Goal: Communication & Community: Answer question/provide support

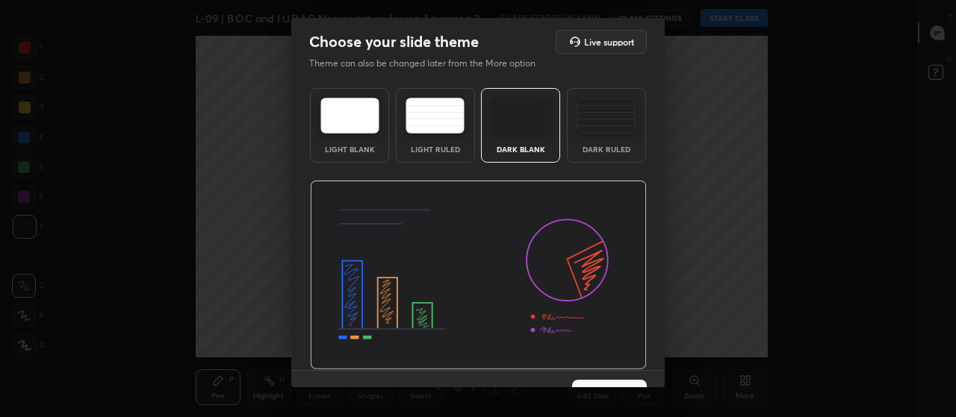
scroll to position [31, 0]
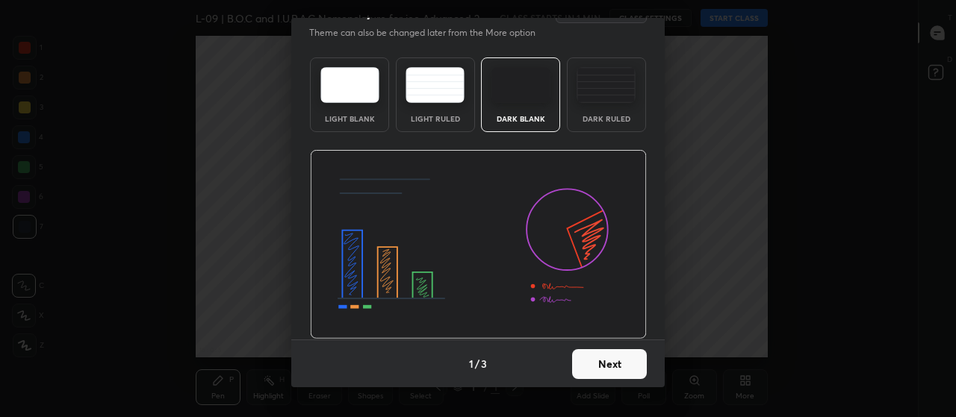
click at [621, 368] on button "Next" at bounding box center [609, 365] width 75 height 30
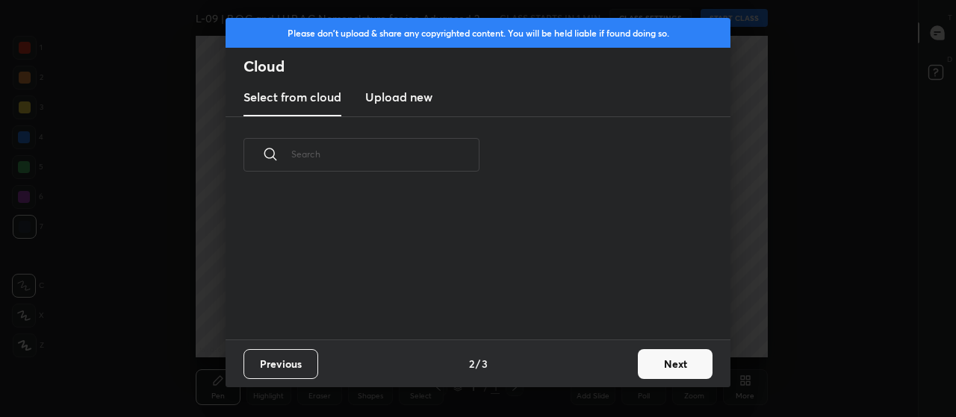
scroll to position [146, 479]
click at [669, 362] on button "Next" at bounding box center [675, 365] width 75 height 30
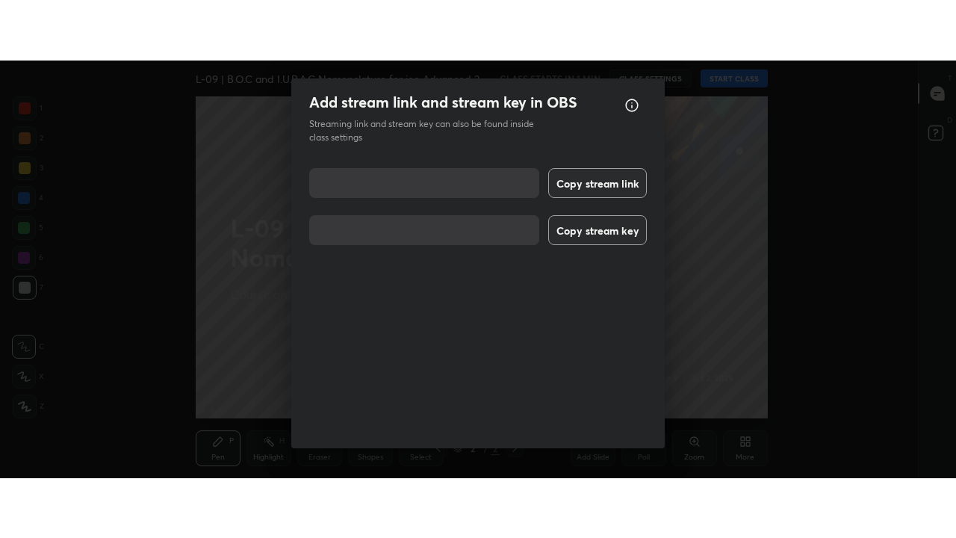
scroll to position [19, 0]
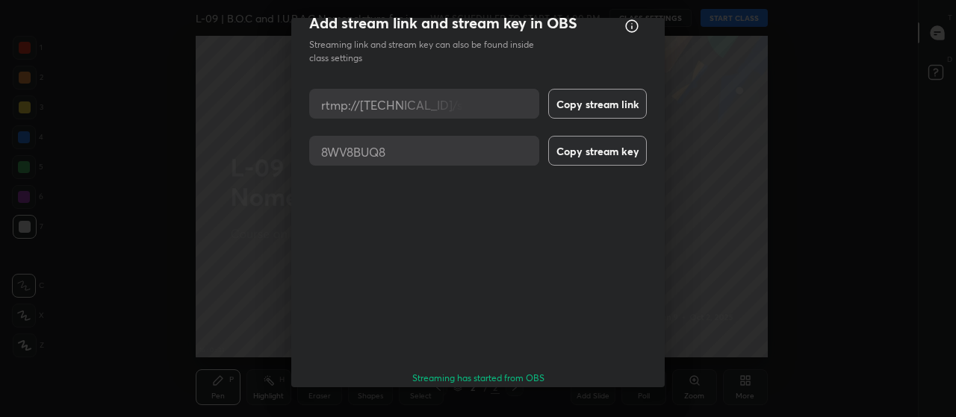
click at [603, 406] on button "Done" at bounding box center [609, 421] width 75 height 30
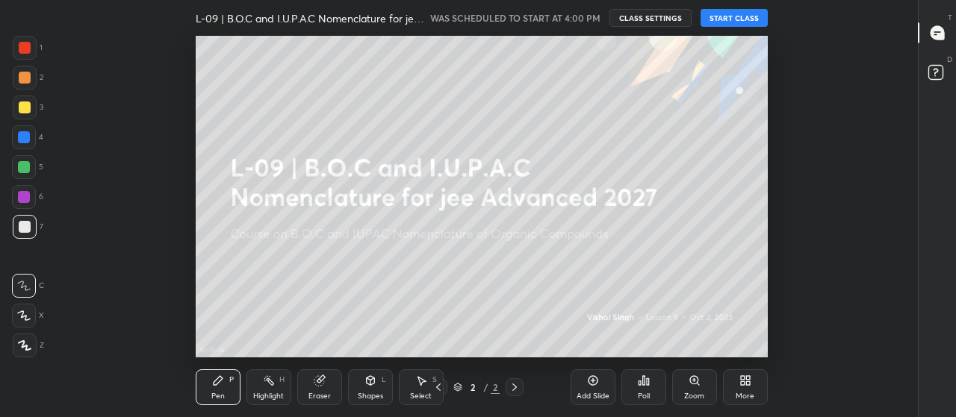
click at [747, 387] on div "More" at bounding box center [745, 388] width 45 height 36
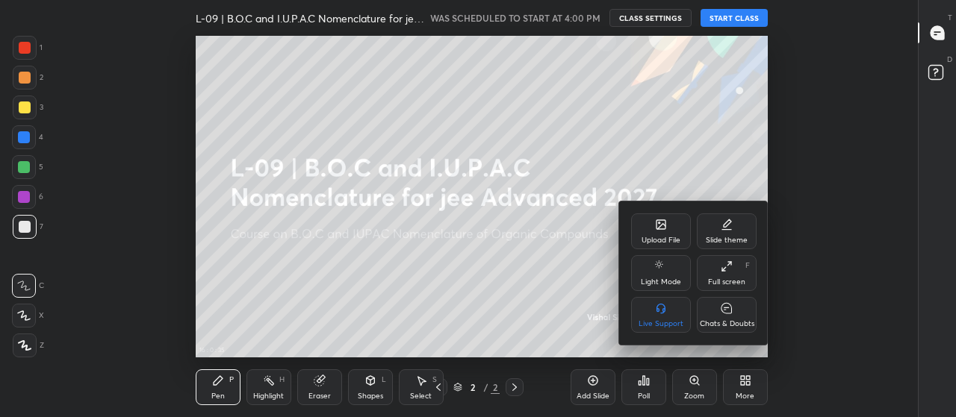
click at [724, 279] on div "Full screen" at bounding box center [726, 282] width 37 height 7
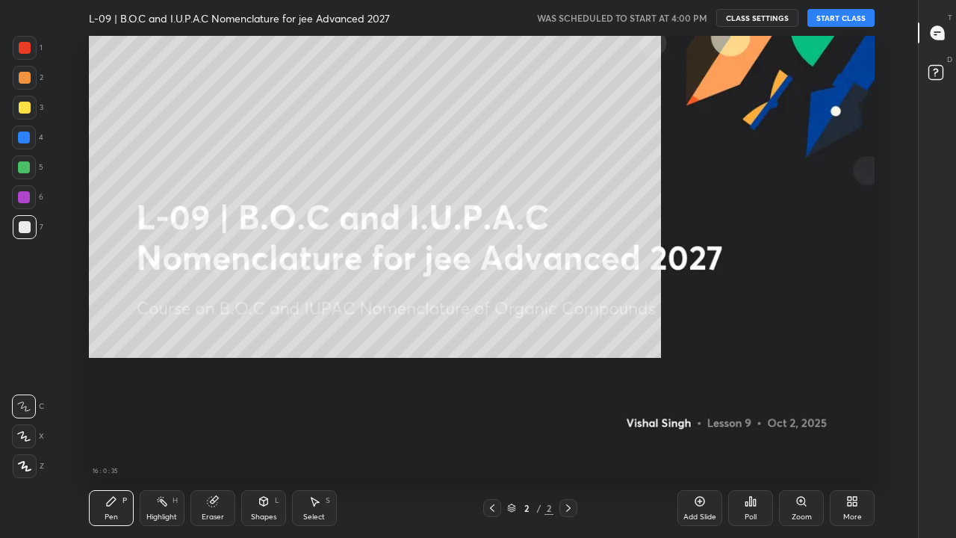
scroll to position [442, 867]
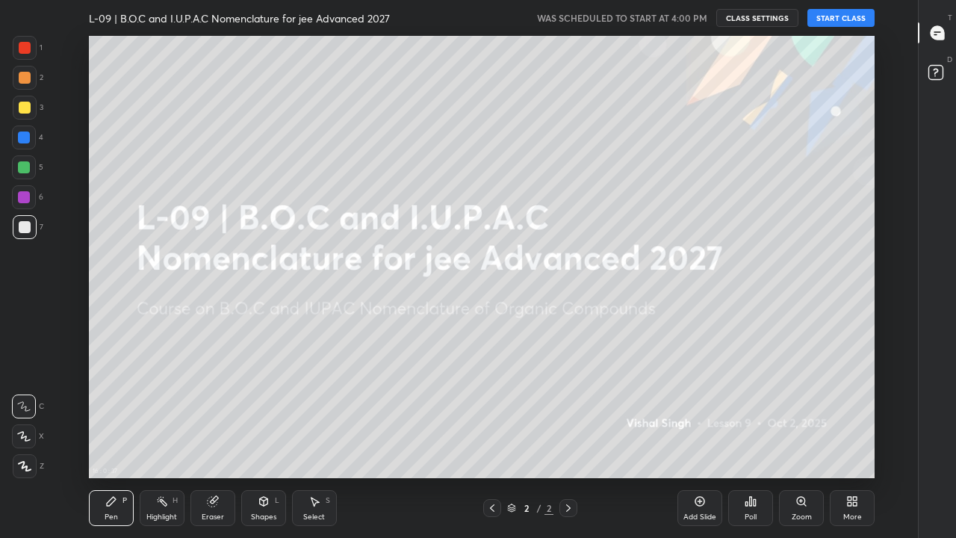
click at [842, 16] on button "START CLASS" at bounding box center [840, 18] width 67 height 18
click at [32, 417] on div at bounding box center [25, 466] width 24 height 24
click at [26, 82] on div at bounding box center [25, 78] width 12 height 12
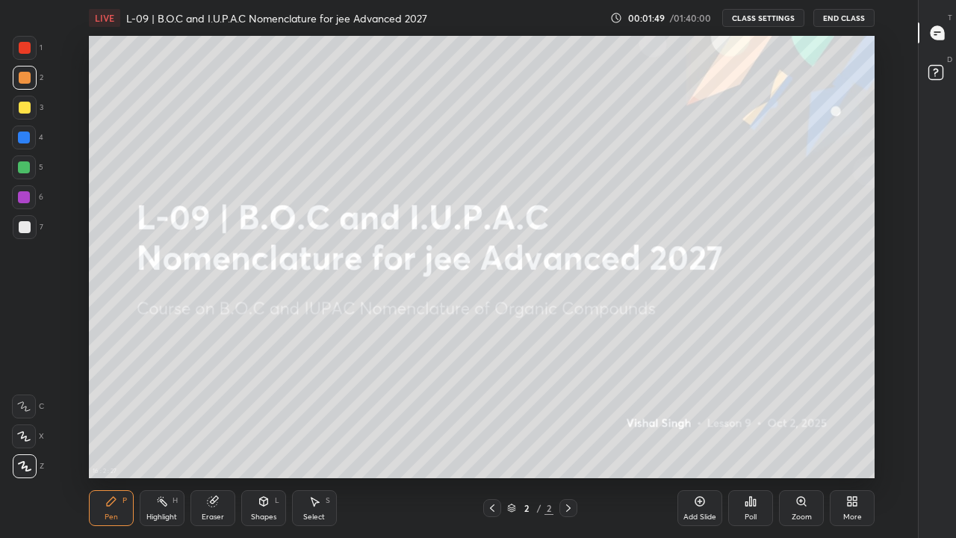
click at [267, 417] on icon at bounding box center [263, 501] width 8 height 9
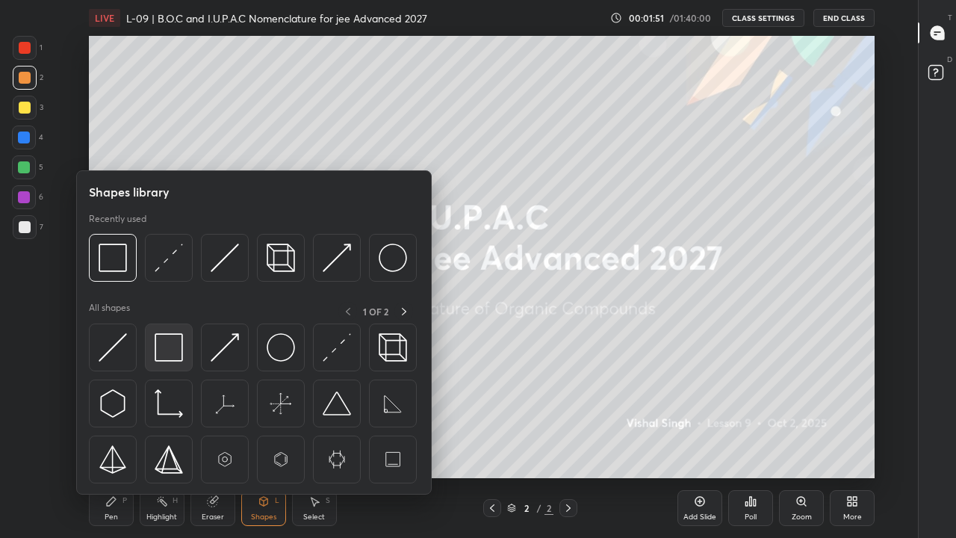
click at [178, 347] on img at bounding box center [169, 347] width 28 height 28
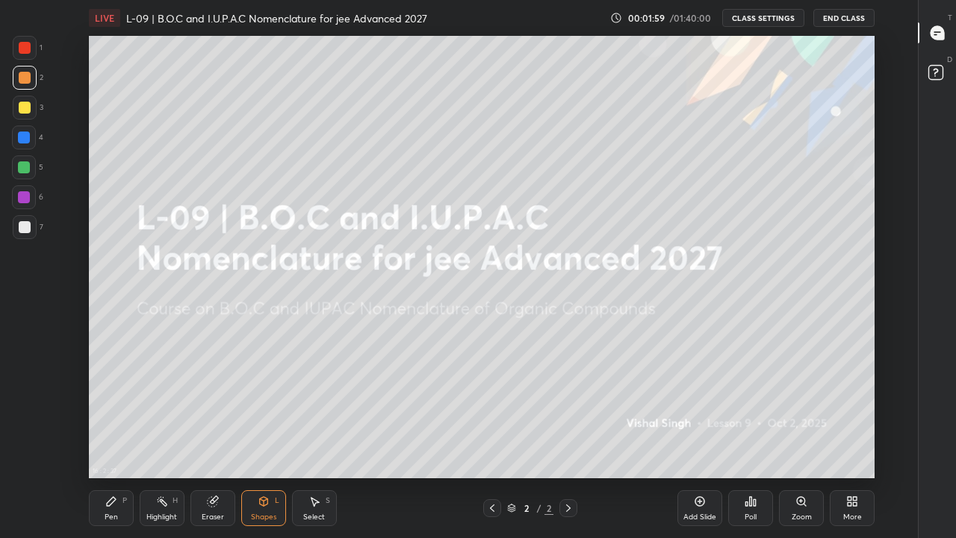
click at [29, 111] on div at bounding box center [25, 108] width 12 height 12
click at [117, 417] on div "Pen P" at bounding box center [111, 508] width 45 height 36
click at [22, 170] on div at bounding box center [24, 167] width 12 height 12
click at [164, 417] on div "Highlight H" at bounding box center [162, 508] width 45 height 36
click at [110, 417] on div "Pen" at bounding box center [111, 516] width 13 height 7
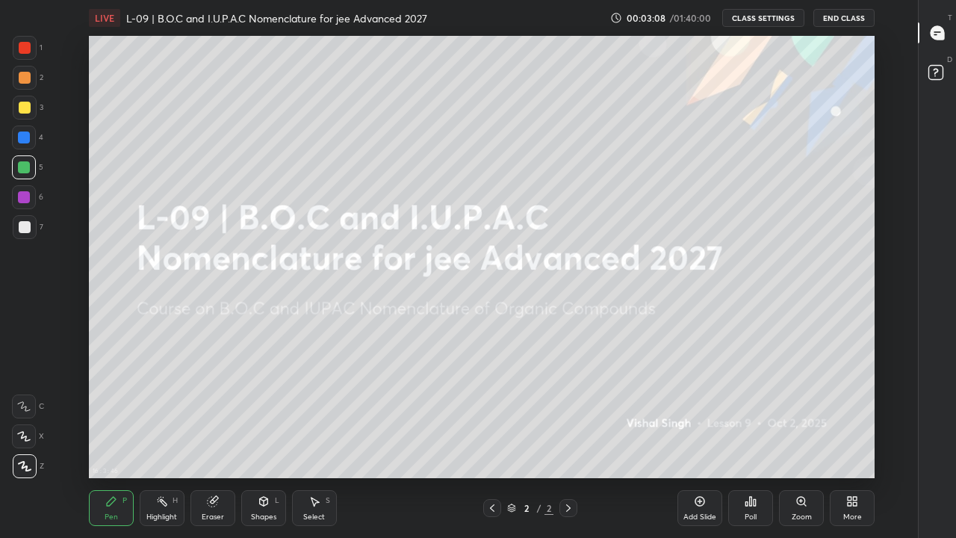
click at [107, 417] on icon at bounding box center [111, 501] width 9 height 9
click at [28, 113] on div at bounding box center [25, 108] width 12 height 12
click at [706, 417] on div "Add Slide" at bounding box center [699, 508] width 45 height 36
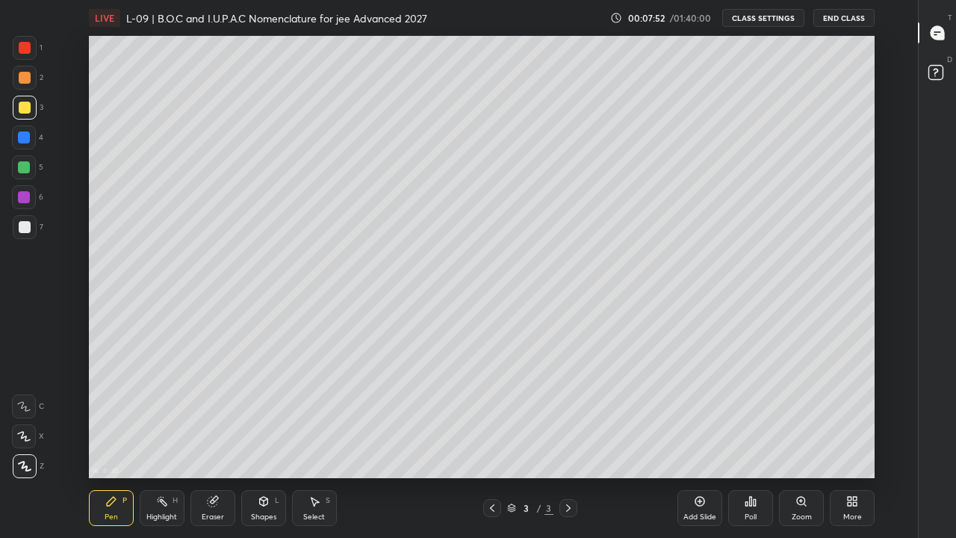
click at [178, 417] on div "Highlight H" at bounding box center [162, 508] width 45 height 36
click at [28, 417] on icon at bounding box center [24, 466] width 12 height 12
click at [117, 417] on div "Pen" at bounding box center [111, 516] width 13 height 7
click at [316, 417] on div "Select" at bounding box center [314, 516] width 22 height 7
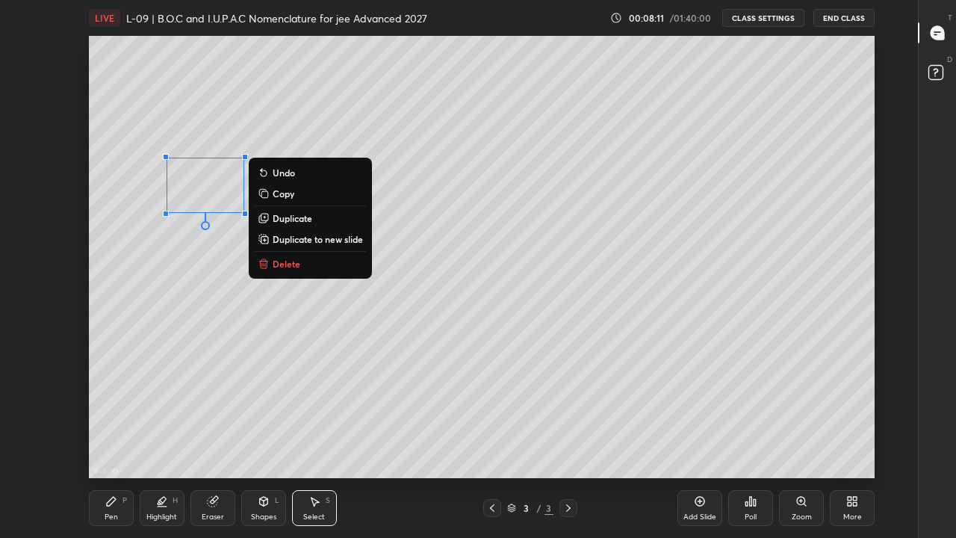
click at [288, 267] on p "Delete" at bounding box center [287, 264] width 28 height 12
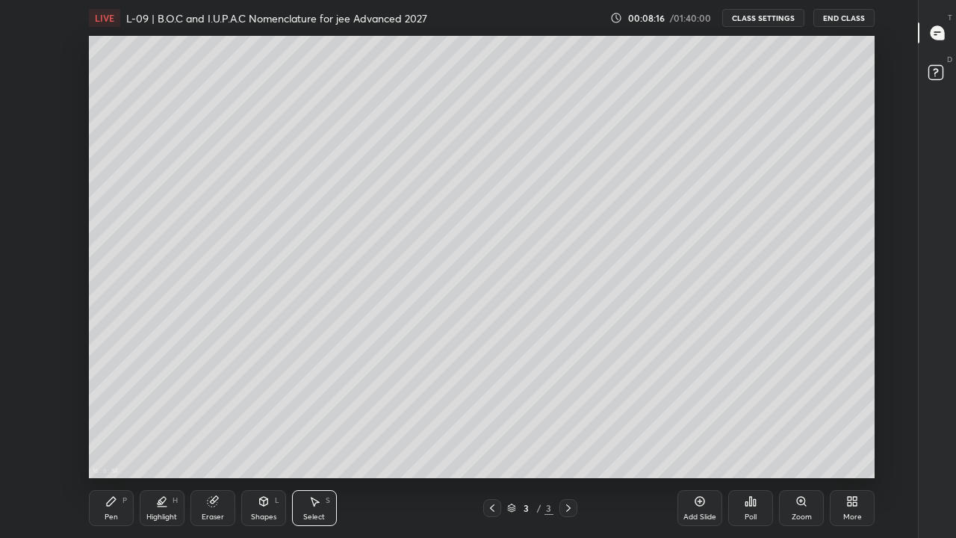
click at [121, 417] on div "Pen P" at bounding box center [111, 508] width 45 height 36
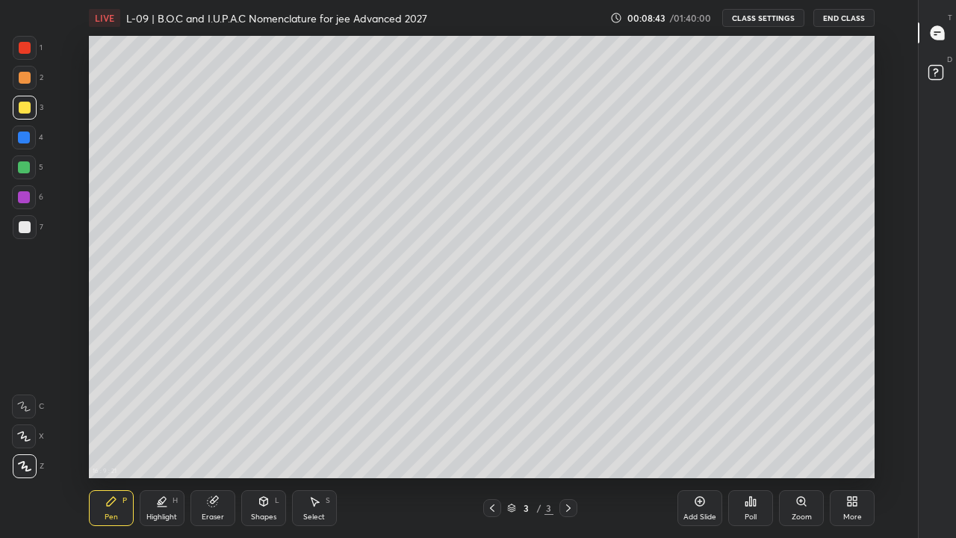
click at [25, 143] on div at bounding box center [24, 137] width 12 height 12
click at [22, 78] on div at bounding box center [25, 78] width 12 height 12
click at [24, 137] on div at bounding box center [24, 137] width 12 height 12
click at [25, 199] on div at bounding box center [24, 197] width 12 height 12
click at [30, 44] on div at bounding box center [25, 48] width 12 height 12
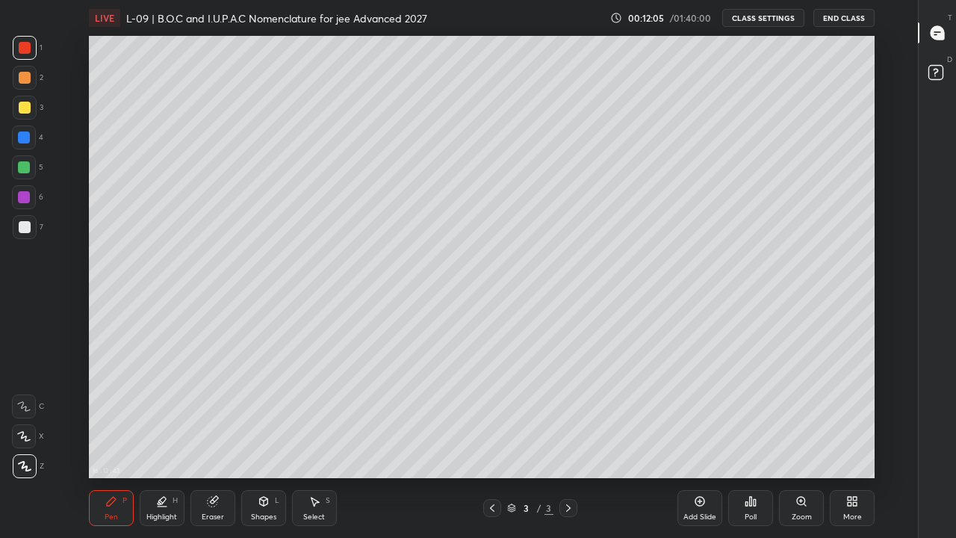
click at [694, 417] on div "Add Slide" at bounding box center [699, 516] width 33 height 7
click at [114, 417] on div "Pen P" at bounding box center [111, 508] width 45 height 36
click at [24, 224] on div at bounding box center [25, 227] width 12 height 12
click at [164, 417] on div "Highlight" at bounding box center [161, 516] width 31 height 7
click at [25, 417] on icon at bounding box center [23, 471] width 9 height 0
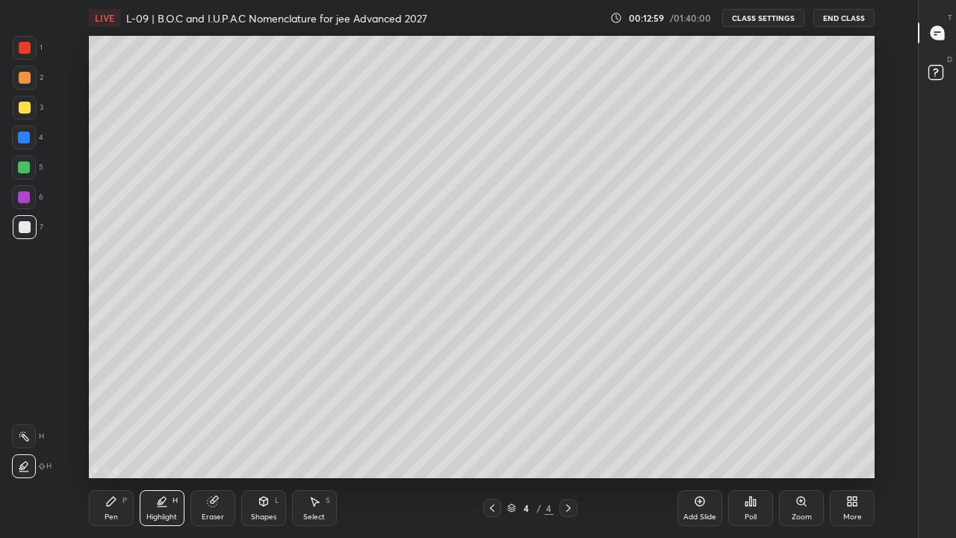
click at [24, 106] on div at bounding box center [25, 108] width 12 height 12
click at [114, 417] on div "Pen P" at bounding box center [111, 508] width 45 height 36
click at [26, 165] on div at bounding box center [24, 167] width 12 height 12
click at [492, 417] on icon at bounding box center [492, 507] width 4 height 7
click at [574, 417] on div at bounding box center [568, 508] width 18 height 18
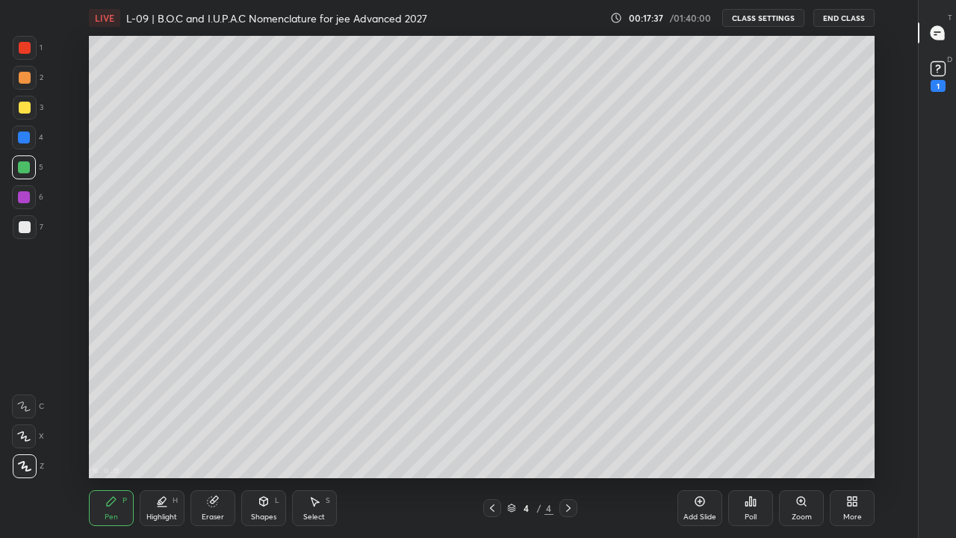
click at [171, 417] on div "Highlight H" at bounding box center [162, 508] width 45 height 36
click at [27, 50] on div at bounding box center [25, 48] width 12 height 12
click at [23, 137] on div at bounding box center [24, 137] width 12 height 12
click at [25, 200] on div at bounding box center [24, 197] width 12 height 12
click at [699, 417] on div "Add Slide" at bounding box center [699, 516] width 33 height 7
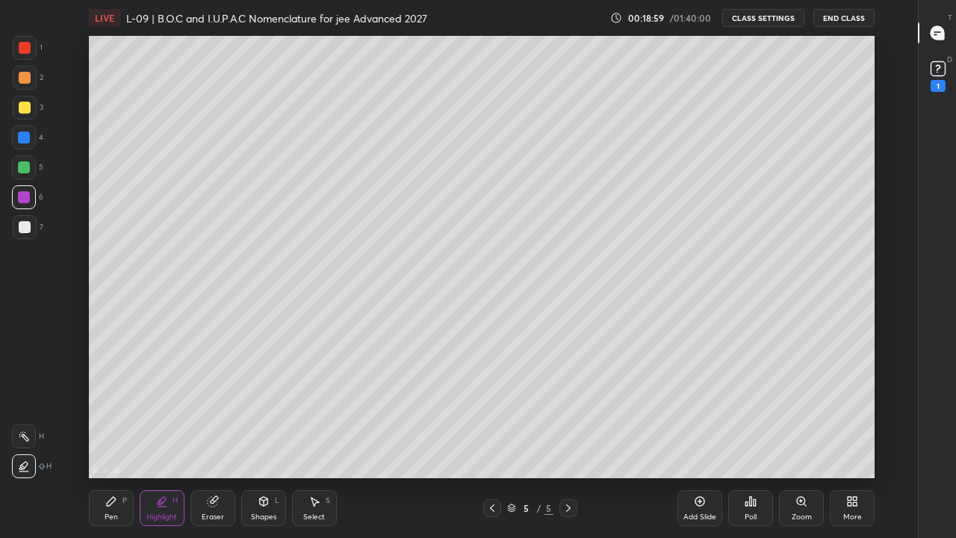
click at [112, 417] on div "Pen P" at bounding box center [111, 508] width 45 height 36
click at [25, 109] on div at bounding box center [25, 108] width 12 height 12
click at [491, 417] on icon at bounding box center [492, 508] width 12 height 12
click at [485, 417] on div at bounding box center [492, 508] width 18 height 18
click at [561, 417] on div at bounding box center [568, 508] width 18 height 18
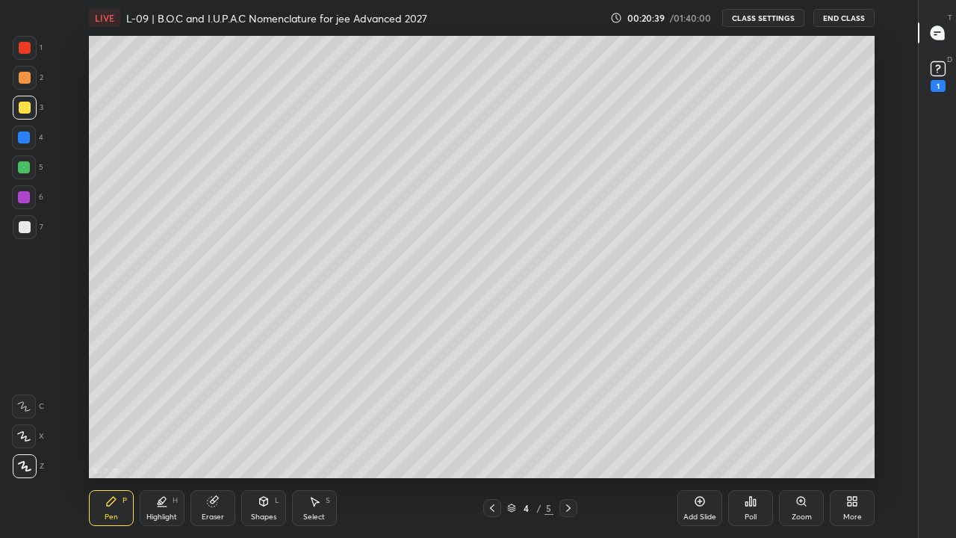
click at [491, 417] on icon at bounding box center [492, 508] width 12 height 12
click at [567, 417] on icon at bounding box center [568, 508] width 12 height 12
click at [568, 417] on icon at bounding box center [568, 508] width 12 height 12
click at [701, 417] on icon at bounding box center [700, 502] width 10 height 10
click at [25, 143] on div at bounding box center [24, 137] width 12 height 12
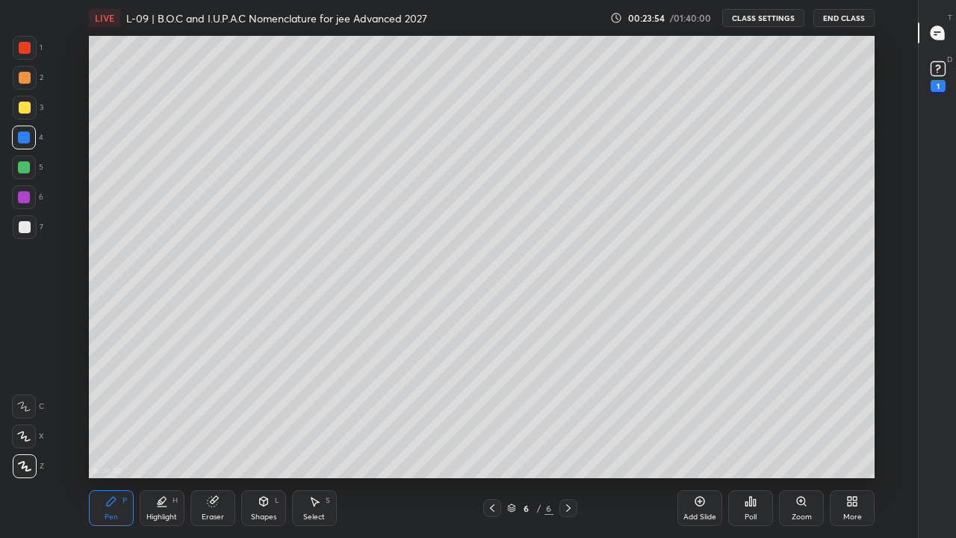
click at [219, 417] on div "Eraser" at bounding box center [212, 508] width 45 height 36
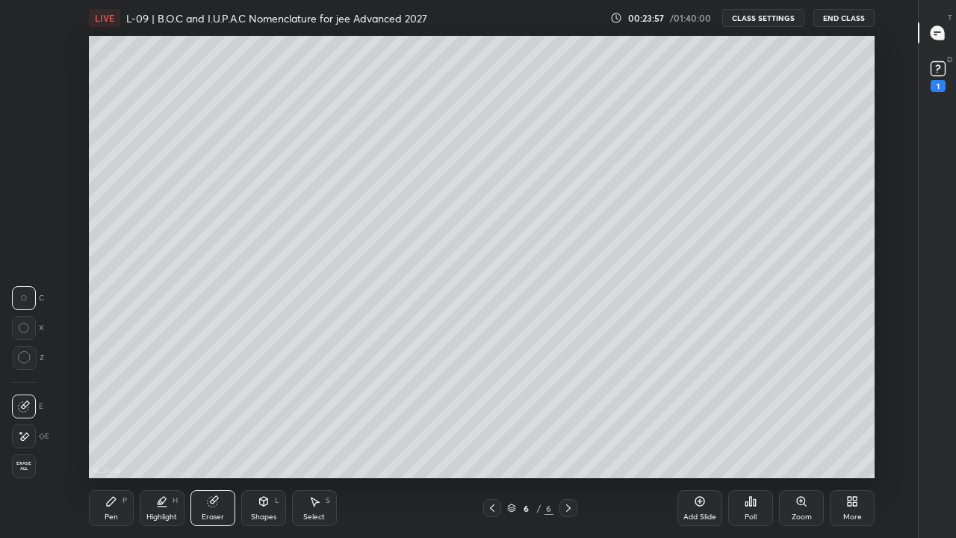
click at [118, 417] on div "Pen P" at bounding box center [111, 508] width 45 height 36
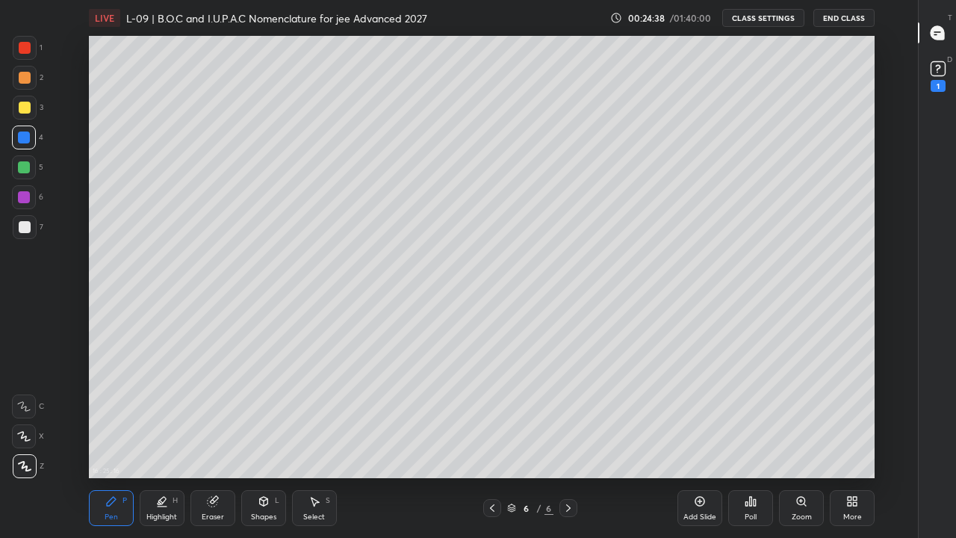
click at [23, 50] on div at bounding box center [25, 48] width 12 height 12
click at [491, 417] on icon at bounding box center [492, 507] width 4 height 7
click at [491, 417] on icon at bounding box center [492, 508] width 12 height 12
click at [491, 417] on icon at bounding box center [492, 507] width 4 height 7
click at [577, 417] on div at bounding box center [568, 508] width 18 height 18
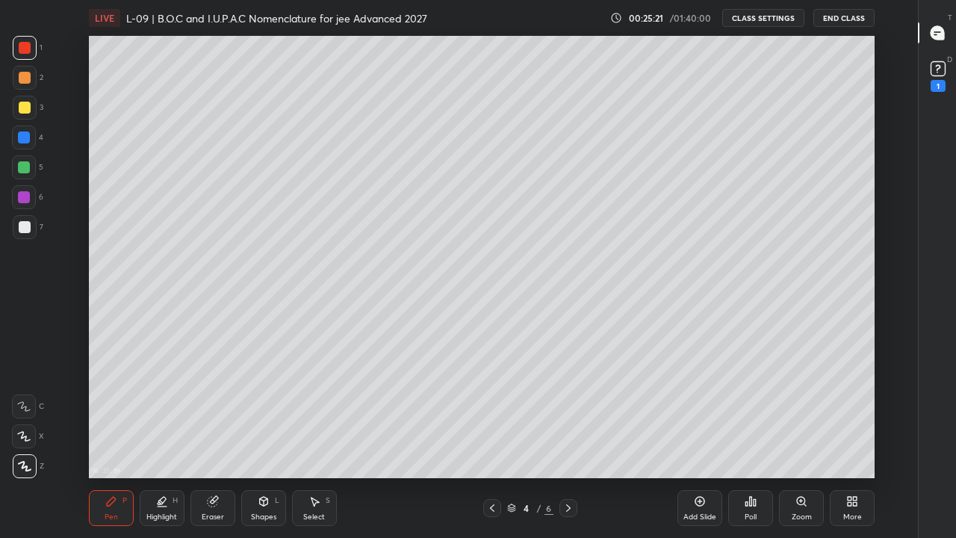
click at [568, 417] on icon at bounding box center [568, 508] width 12 height 12
click at [29, 108] on div at bounding box center [25, 108] width 12 height 12
click at [27, 46] on div at bounding box center [25, 48] width 12 height 12
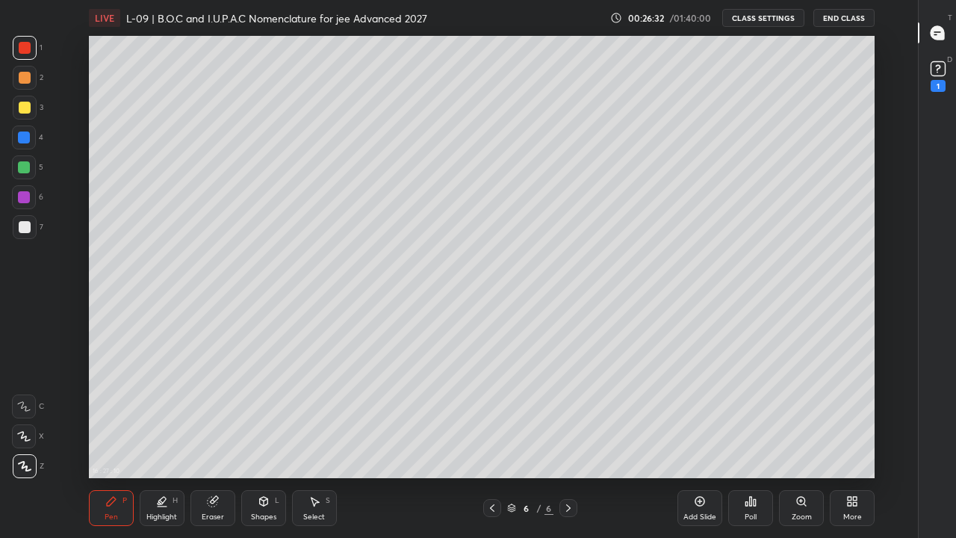
click at [227, 417] on div "Eraser" at bounding box center [212, 508] width 45 height 36
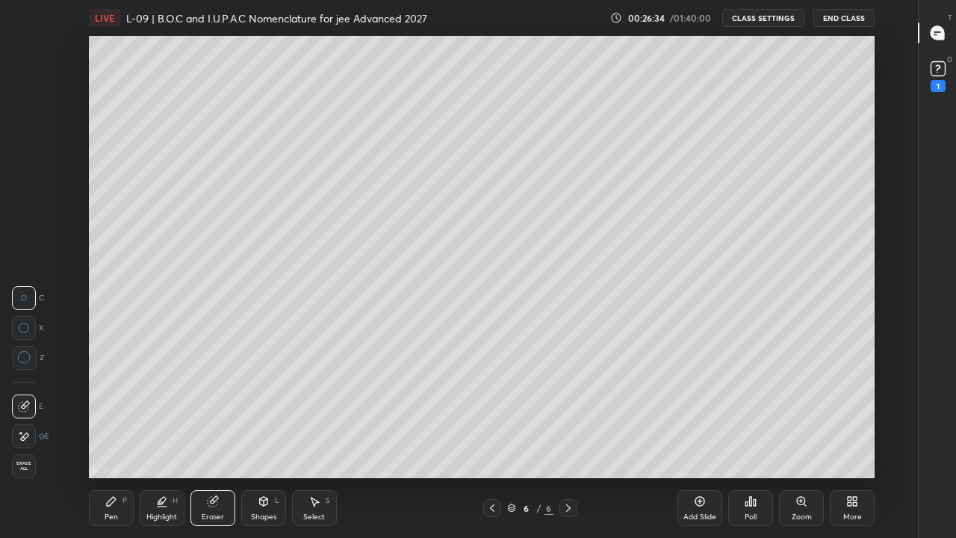
click at [119, 417] on div "Pen P" at bounding box center [111, 508] width 45 height 36
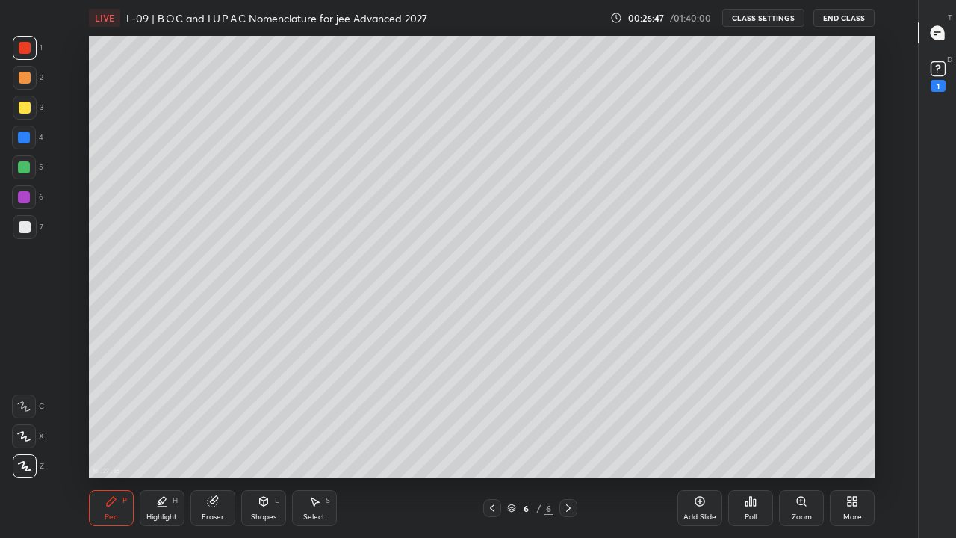
click at [25, 108] on div at bounding box center [25, 108] width 12 height 12
click at [29, 138] on div at bounding box center [24, 137] width 12 height 12
click at [24, 78] on div at bounding box center [25, 78] width 12 height 12
click at [222, 417] on div "Eraser" at bounding box center [212, 508] width 45 height 36
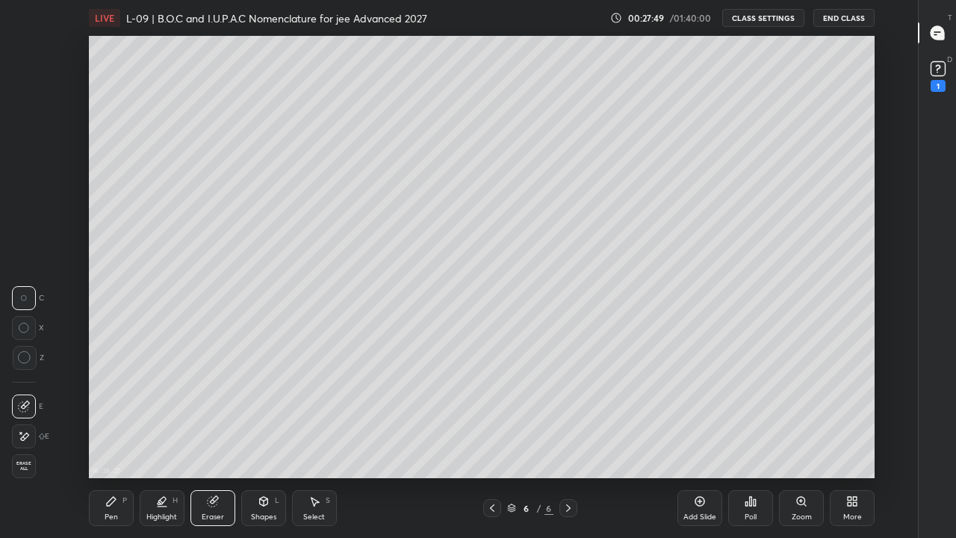
click at [118, 417] on div "Pen P" at bounding box center [111, 508] width 45 height 36
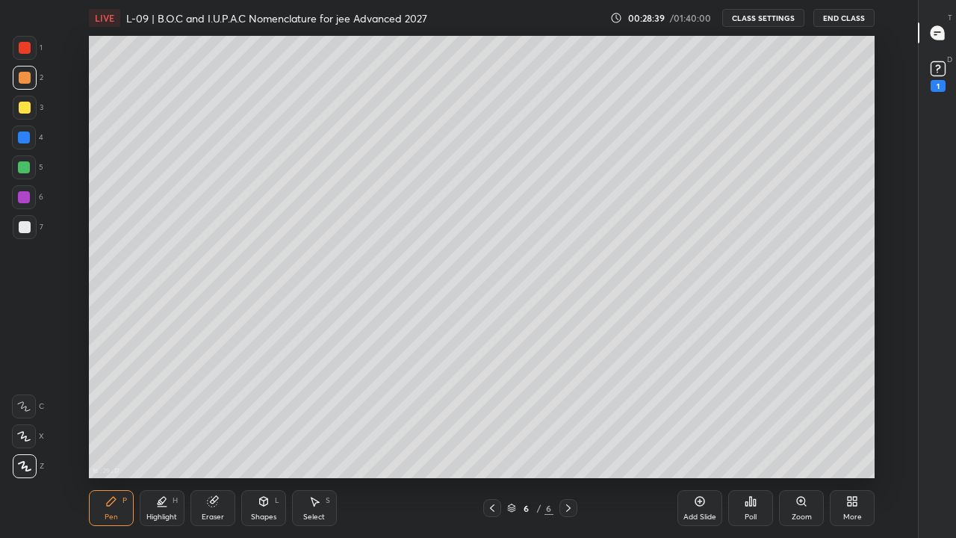
click at [491, 417] on icon at bounding box center [492, 508] width 12 height 12
click at [568, 417] on icon at bounding box center [568, 508] width 12 height 12
click at [569, 417] on icon at bounding box center [568, 507] width 4 height 7
click at [663, 417] on div "6 / 6" at bounding box center [530, 508] width 294 height 18
click at [698, 417] on div "Add Slide" at bounding box center [699, 508] width 45 height 36
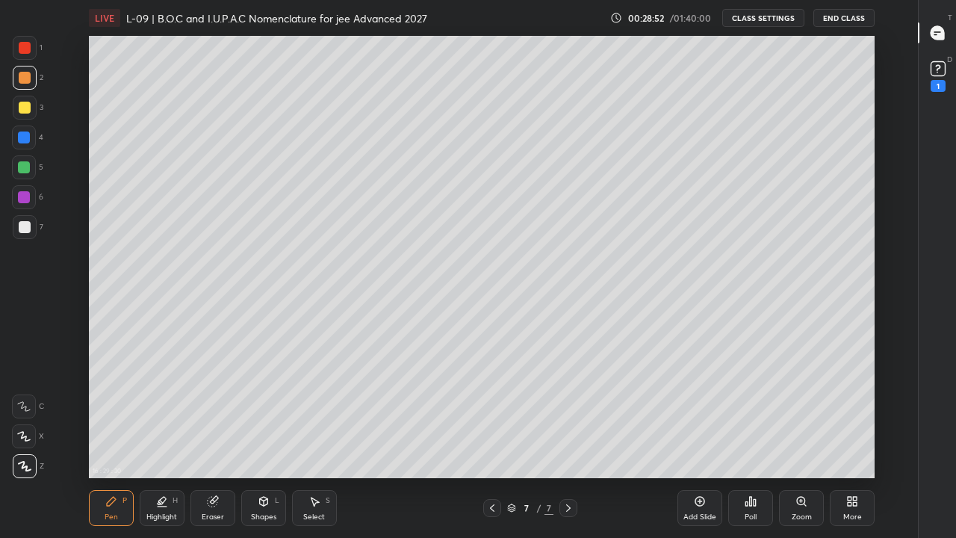
click at [23, 112] on div at bounding box center [25, 108] width 12 height 12
click at [22, 138] on div at bounding box center [24, 137] width 12 height 12
click at [26, 48] on div at bounding box center [25, 48] width 12 height 12
click at [27, 114] on div at bounding box center [25, 108] width 24 height 24
click at [28, 51] on div at bounding box center [25, 48] width 12 height 12
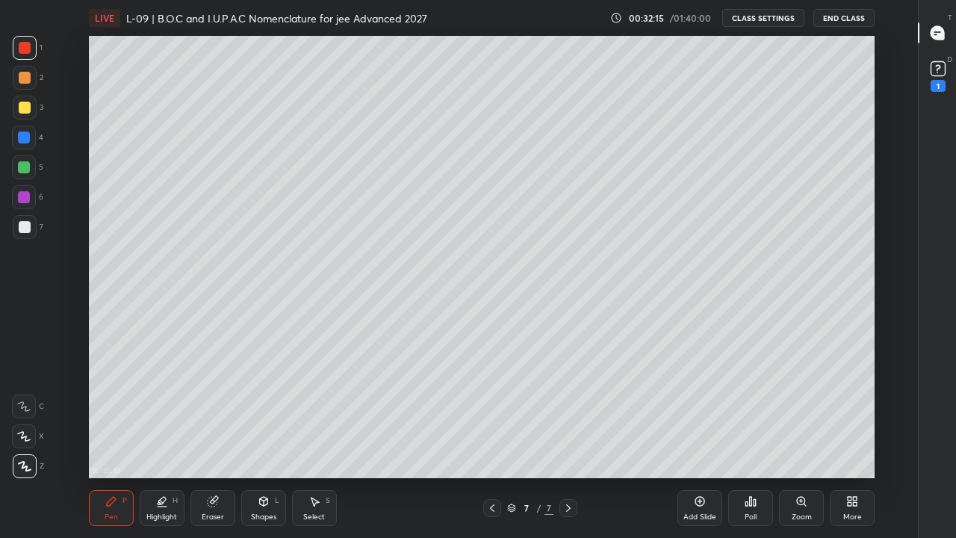
click at [22, 81] on div at bounding box center [25, 78] width 12 height 12
click at [692, 417] on div "Add Slide" at bounding box center [699, 508] width 45 height 36
click at [87, 66] on div "16 : 34 : 23 Setting up your live class" at bounding box center [482, 257] width 868 height 442
click at [24, 107] on div at bounding box center [25, 108] width 12 height 12
click at [27, 49] on div at bounding box center [25, 48] width 12 height 12
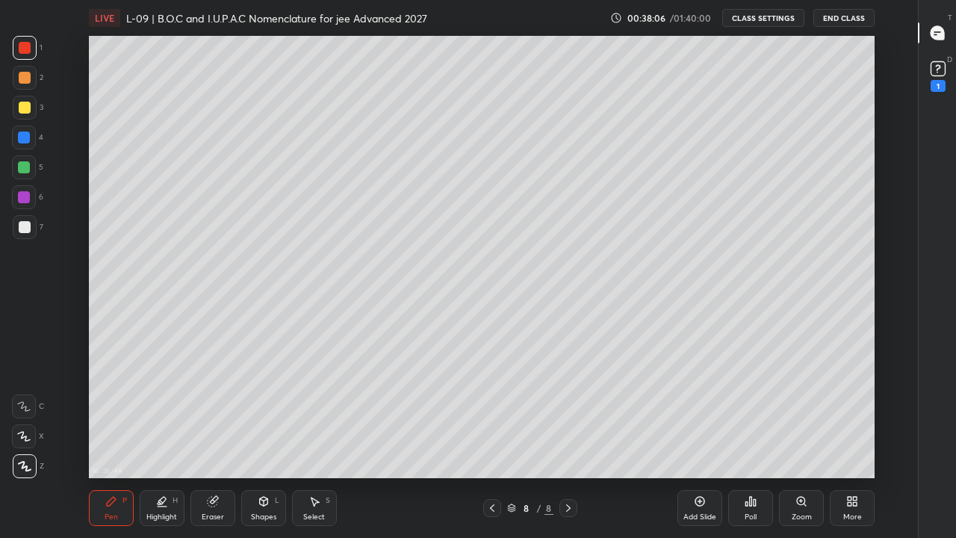
click at [25, 140] on div at bounding box center [24, 137] width 12 height 12
click at [693, 417] on div "Add Slide" at bounding box center [699, 508] width 45 height 36
click at [28, 80] on div at bounding box center [25, 78] width 12 height 12
click at [491, 417] on icon at bounding box center [492, 508] width 12 height 12
click at [568, 417] on icon at bounding box center [568, 508] width 12 height 12
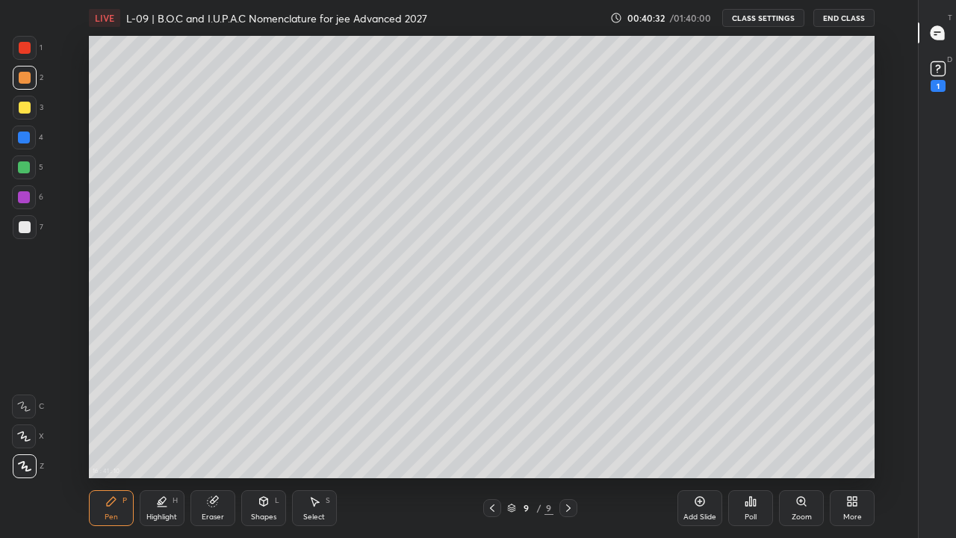
click at [25, 108] on div at bounding box center [25, 108] width 12 height 12
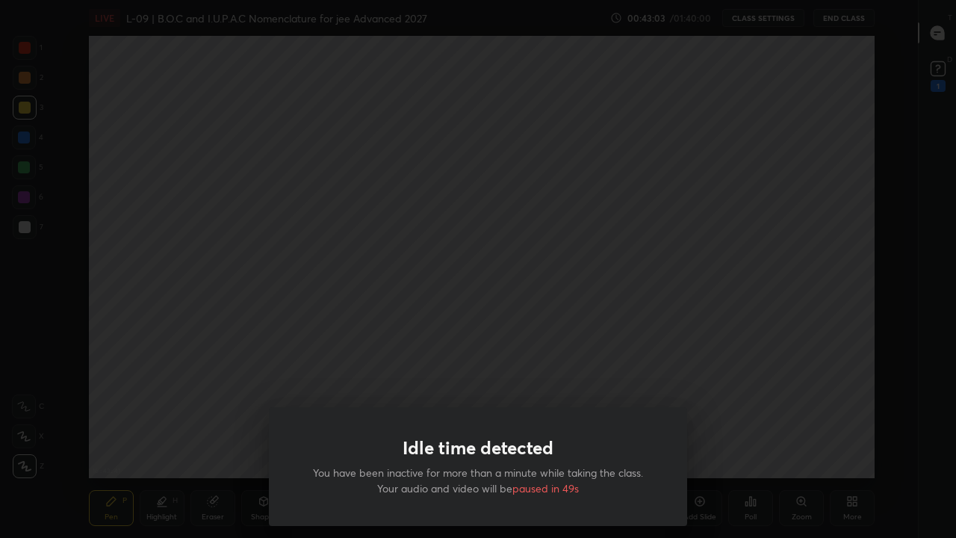
click at [535, 279] on div "Idle time detected You have been inactive for more than a minute while taking t…" at bounding box center [478, 269] width 956 height 538
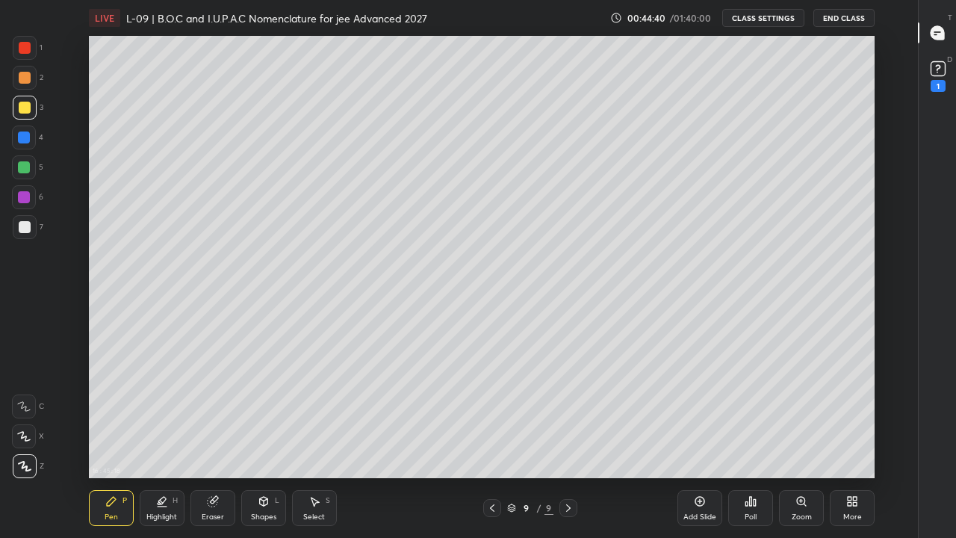
click at [23, 171] on div at bounding box center [24, 167] width 12 height 12
click at [25, 204] on div at bounding box center [24, 197] width 24 height 24
click at [221, 417] on div "Eraser" at bounding box center [212, 508] width 45 height 36
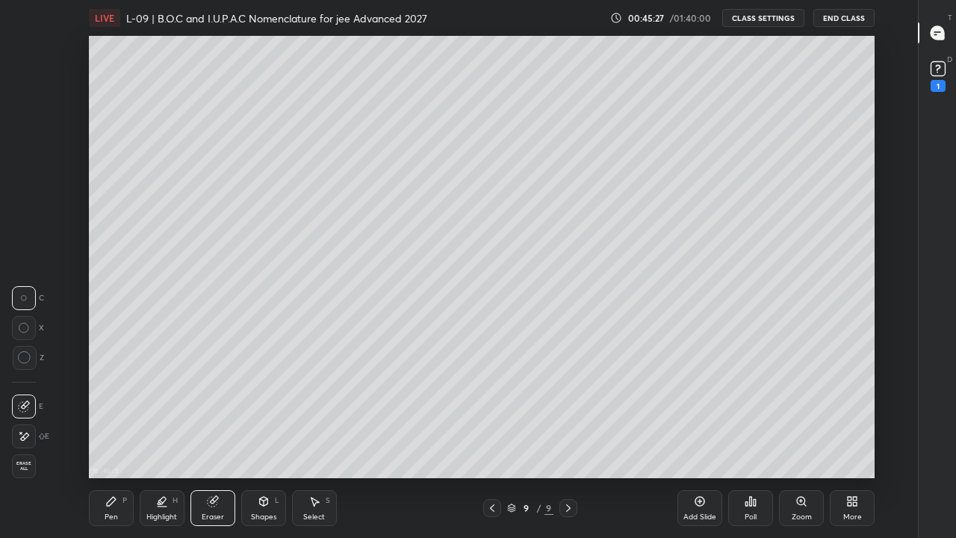
click at [117, 417] on div "Pen P" at bounding box center [111, 508] width 45 height 36
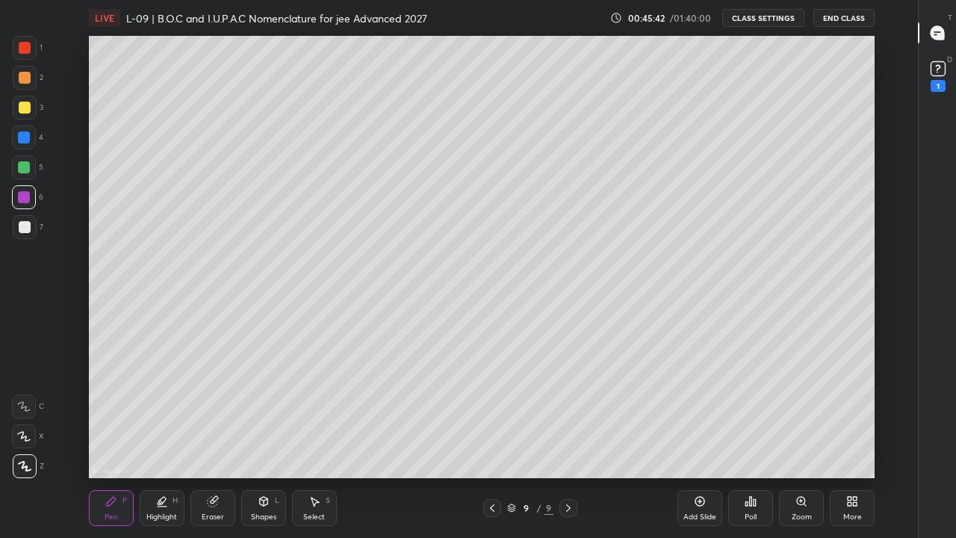
click at [28, 77] on div at bounding box center [25, 78] width 12 height 12
click at [706, 417] on div "Add Slide" at bounding box center [699, 508] width 45 height 36
click at [28, 105] on div at bounding box center [25, 108] width 12 height 12
click at [25, 54] on div at bounding box center [25, 48] width 24 height 24
click at [491, 417] on icon at bounding box center [491, 508] width 12 height 12
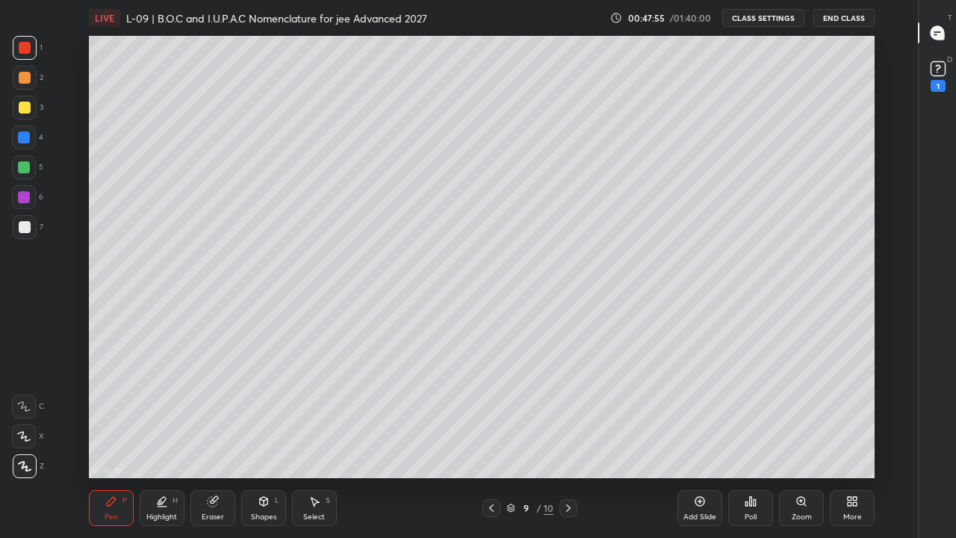
click at [568, 417] on icon at bounding box center [568, 508] width 12 height 12
click at [28, 172] on div at bounding box center [24, 167] width 12 height 12
click at [25, 78] on div at bounding box center [25, 78] width 12 height 12
click at [28, 172] on div at bounding box center [24, 167] width 12 height 12
click at [683, 417] on div "Add Slide" at bounding box center [699, 508] width 45 height 36
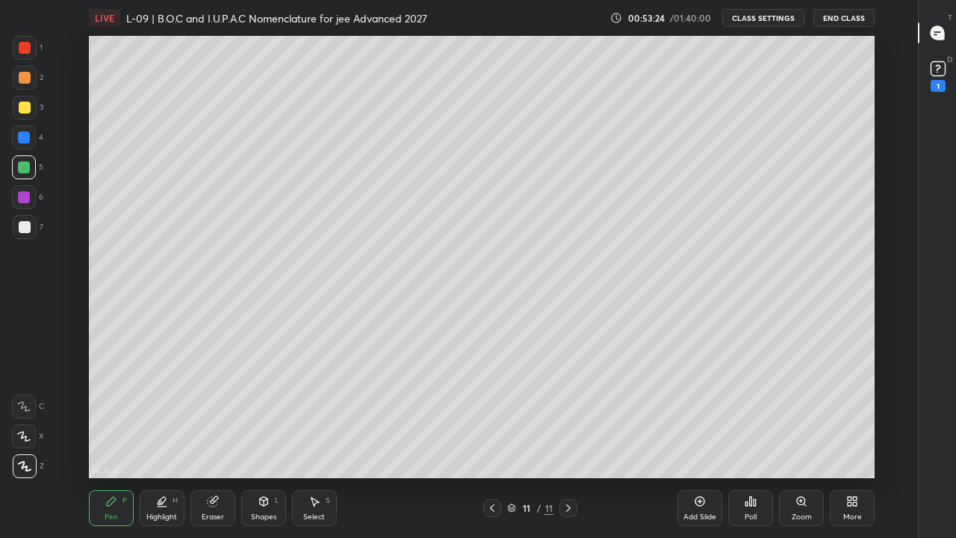
click at [28, 114] on div at bounding box center [25, 108] width 24 height 24
click at [82, 80] on div "16 : 54 : 3 Setting up your live class" at bounding box center [482, 257] width 868 height 442
click at [84, 61] on div "16 : 54 : 3 Setting up your live class" at bounding box center [482, 257] width 868 height 442
click at [26, 139] on div at bounding box center [24, 137] width 12 height 12
click at [691, 417] on div "Add Slide" at bounding box center [699, 508] width 45 height 36
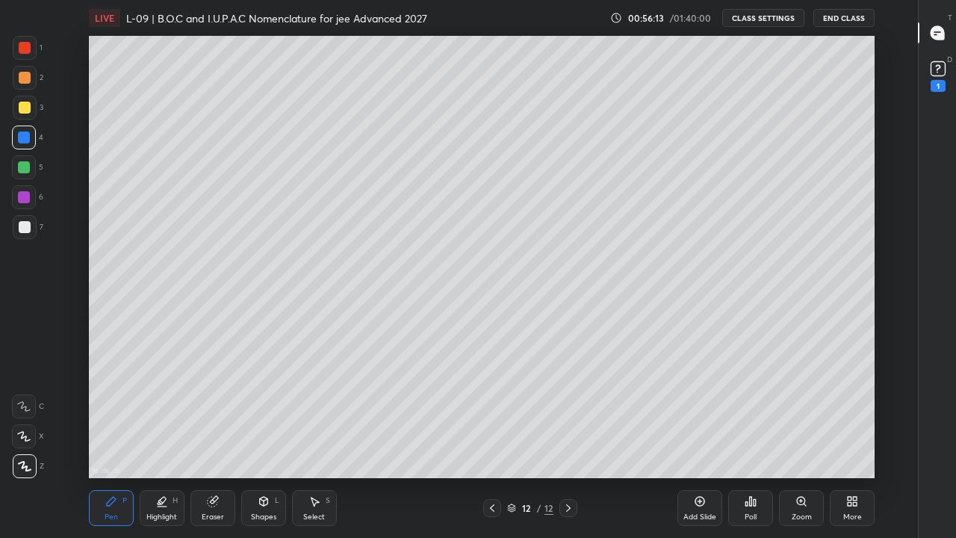
click at [28, 109] on div at bounding box center [25, 108] width 12 height 12
click at [940, 73] on rect at bounding box center [938, 69] width 14 height 14
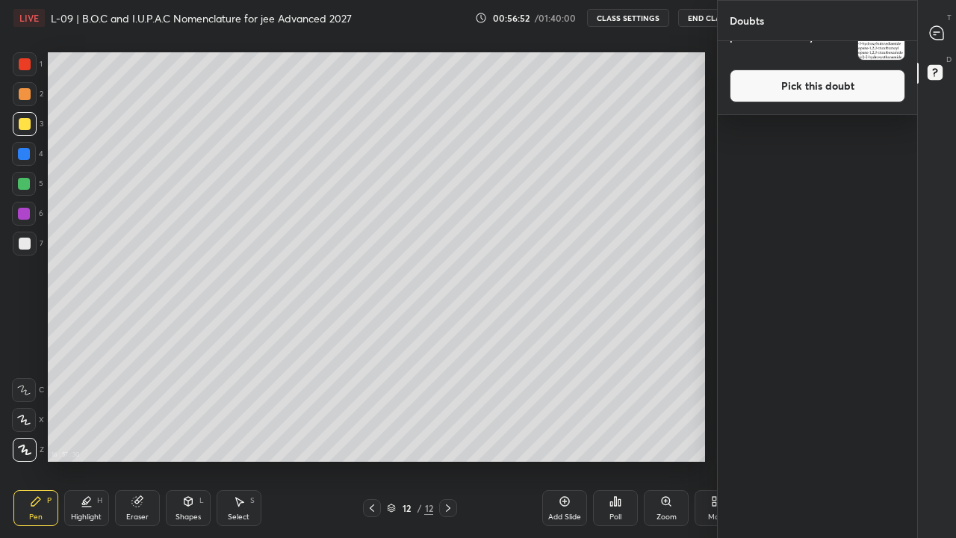
scroll to position [0, 0]
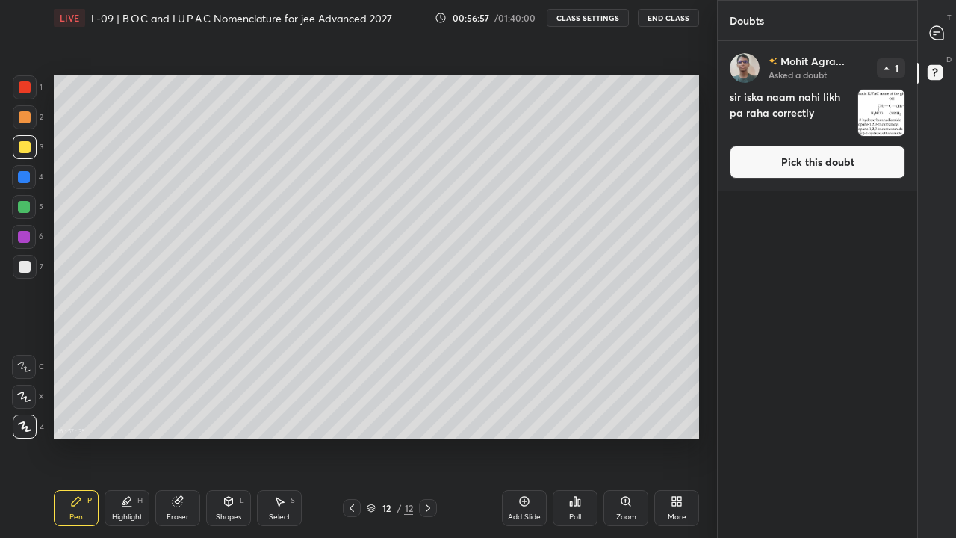
click at [942, 31] on icon at bounding box center [936, 32] width 13 height 13
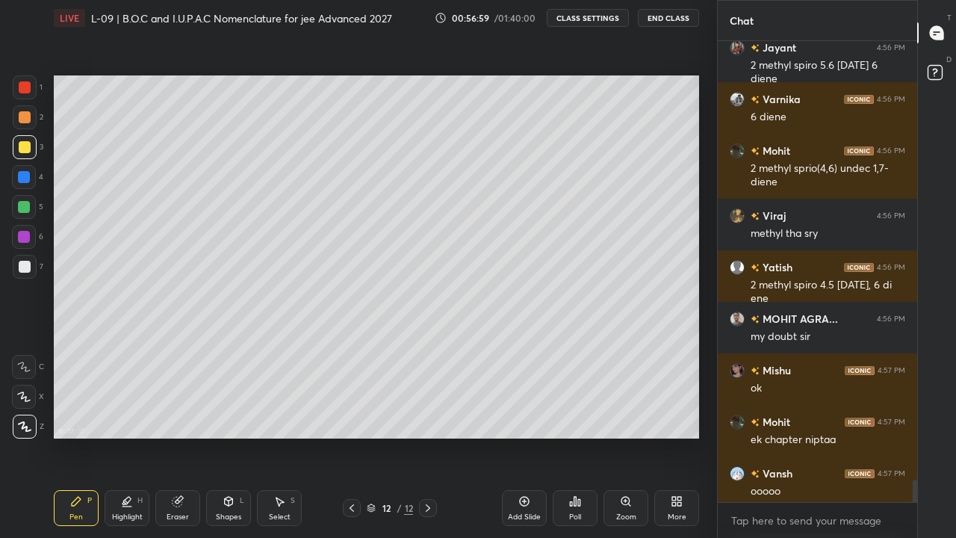
scroll to position [14040, 0]
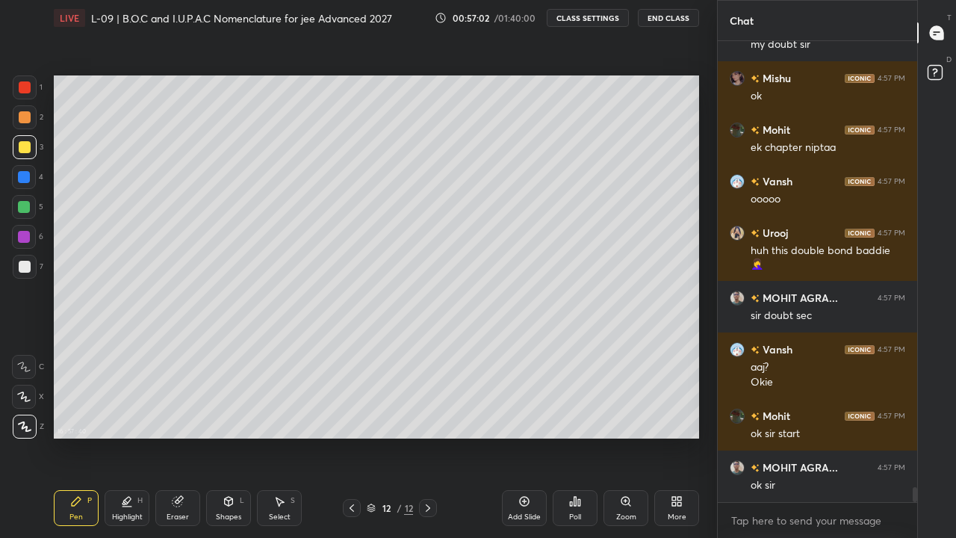
click at [673, 417] on div "More" at bounding box center [677, 516] width 19 height 7
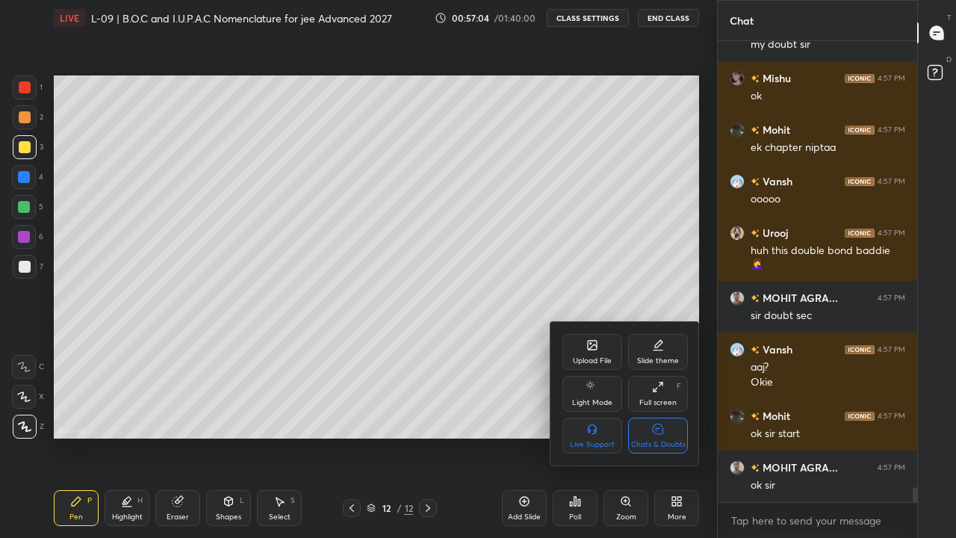
click at [663, 417] on div "Chats & Doubts" at bounding box center [658, 435] width 60 height 36
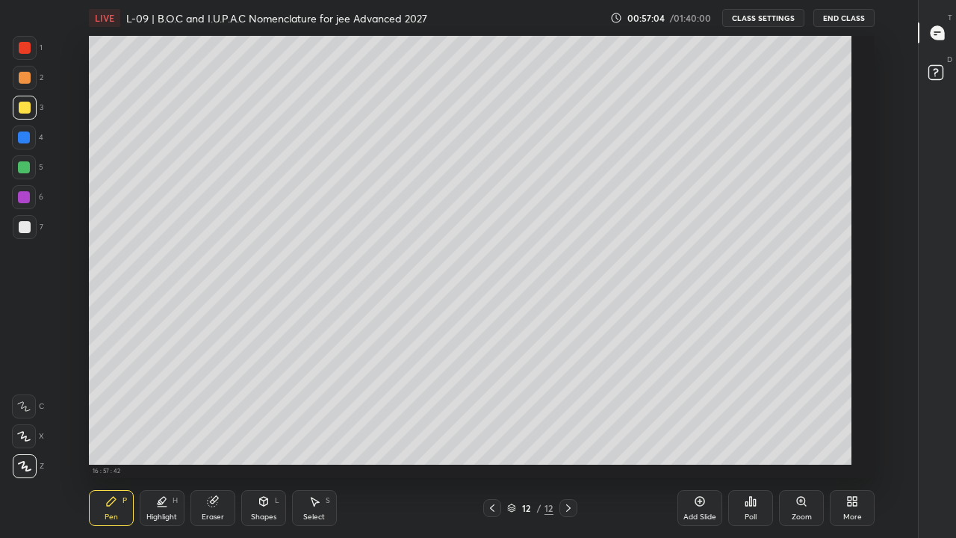
scroll to position [442, 867]
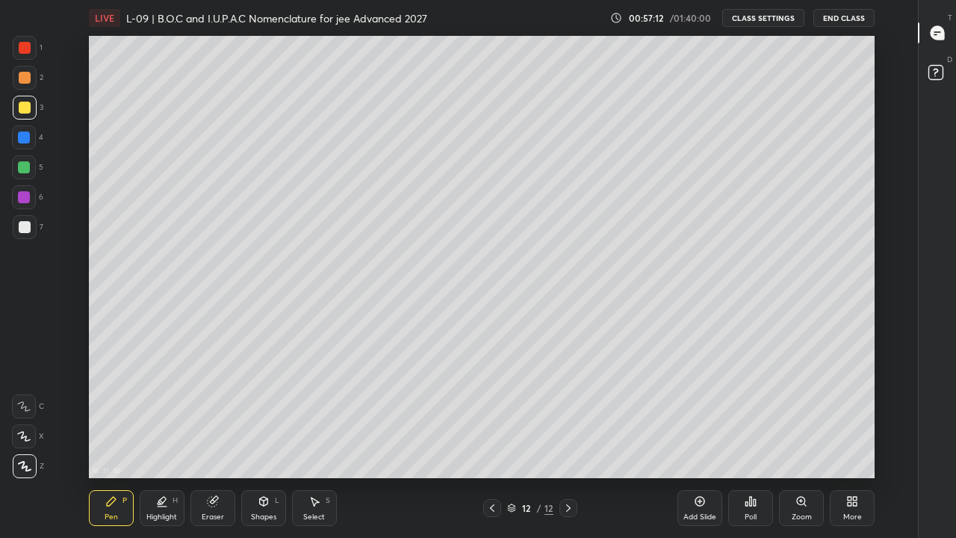
click at [860, 417] on div "More" at bounding box center [852, 508] width 45 height 36
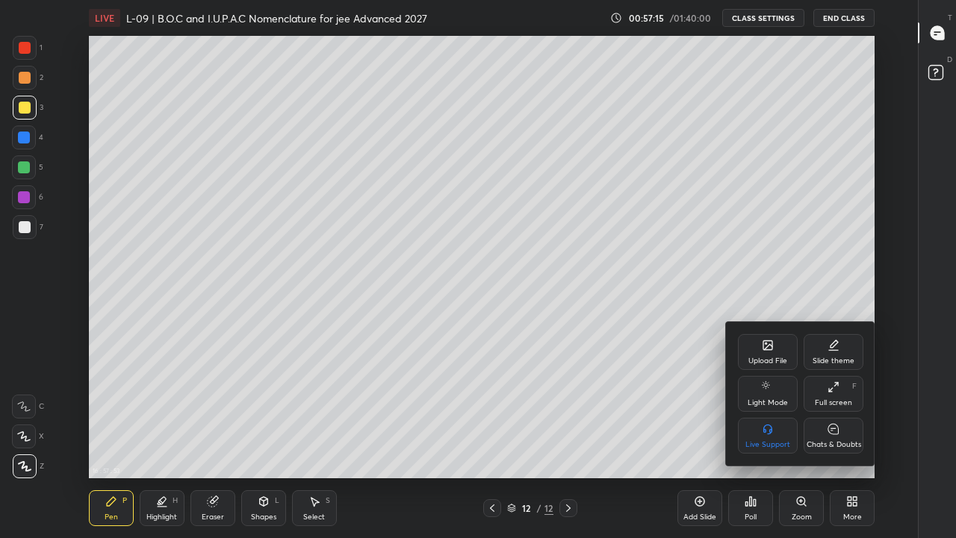
click at [750, 349] on div "Upload File" at bounding box center [768, 352] width 60 height 36
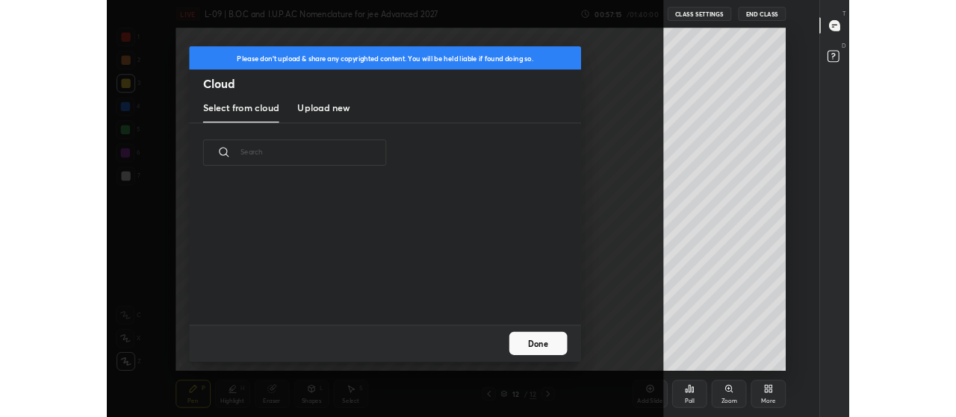
scroll to position [184, 479]
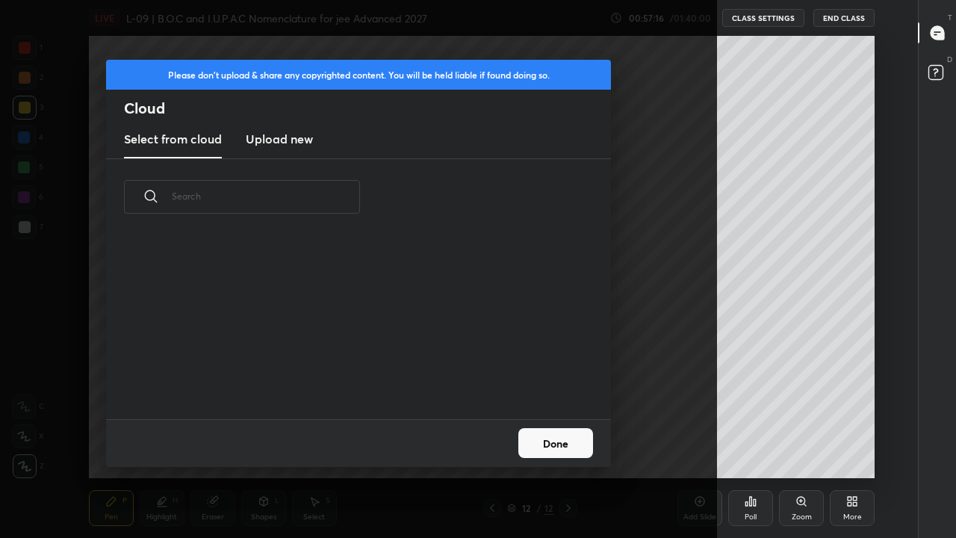
click at [291, 139] on h3 "Upload new" at bounding box center [279, 139] width 67 height 18
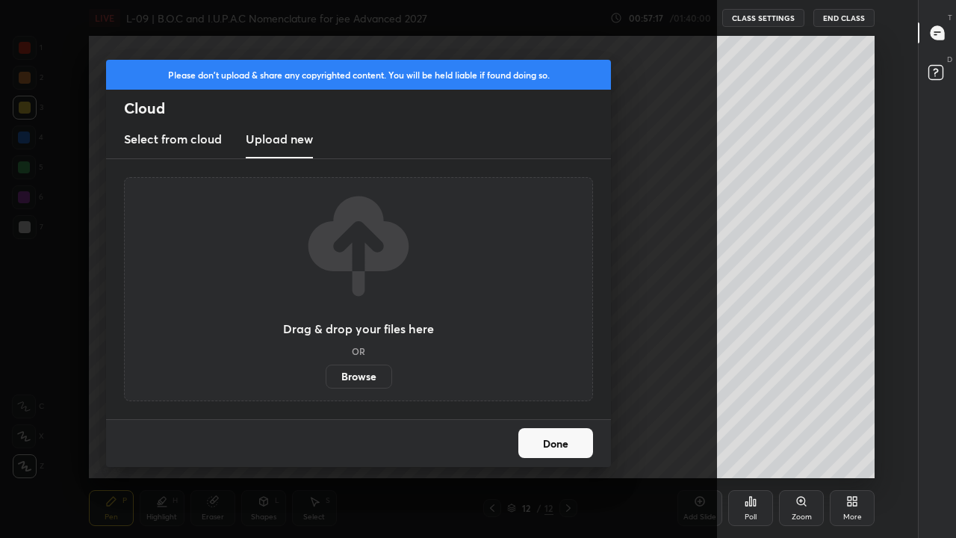
click at [364, 385] on label "Browse" at bounding box center [359, 376] width 66 height 24
click at [326, 385] on input "Browse" at bounding box center [326, 376] width 0 height 24
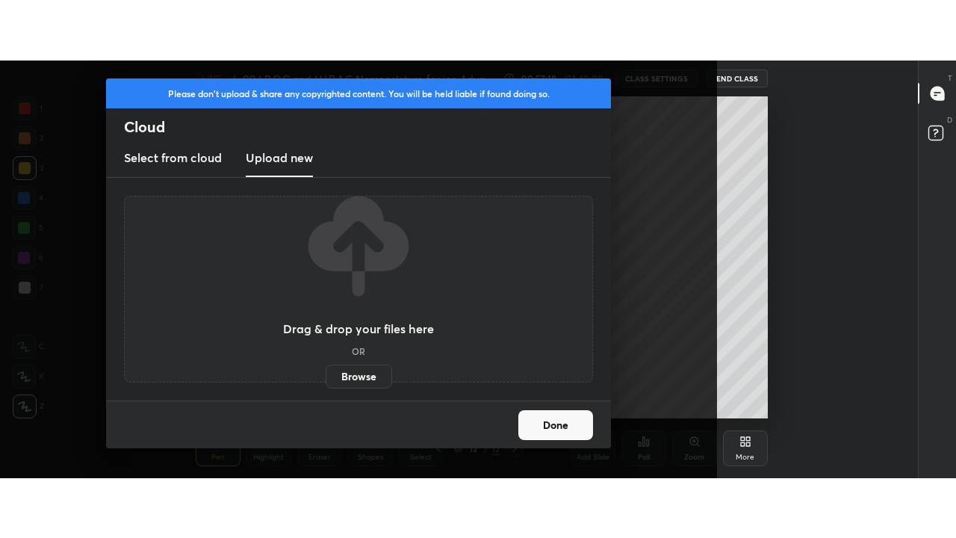
scroll to position [74360, 73814]
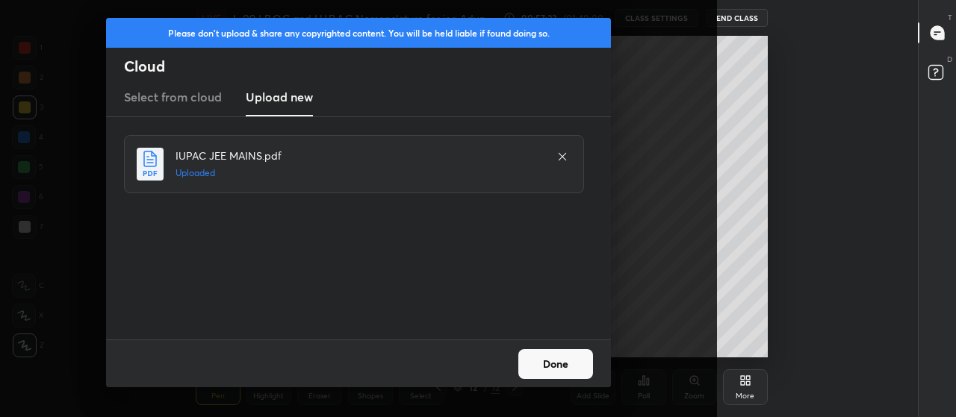
click at [580, 360] on button "Done" at bounding box center [555, 365] width 75 height 30
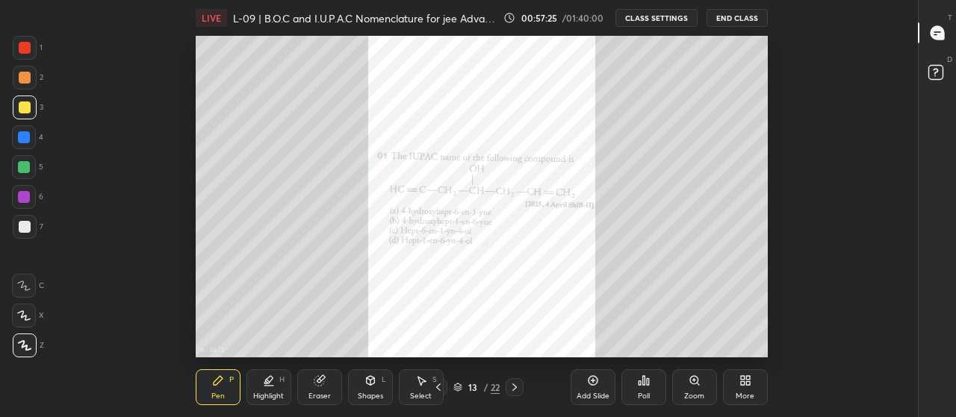
click at [748, 394] on div "More" at bounding box center [745, 396] width 19 height 7
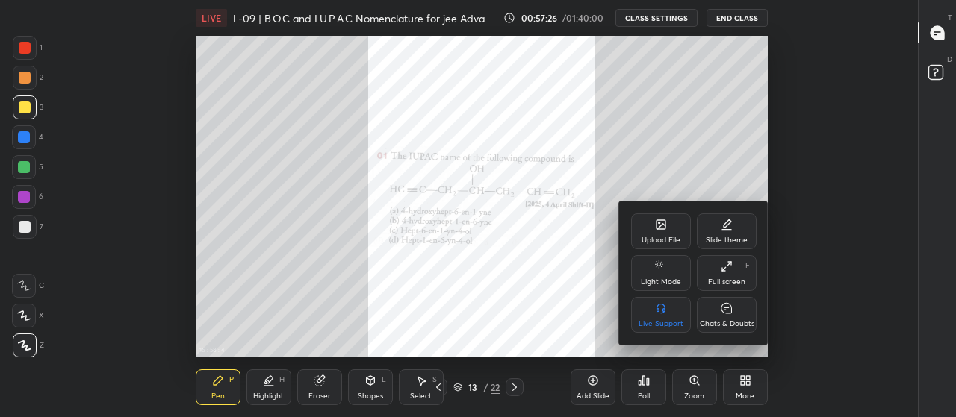
click at [729, 279] on div "Full screen" at bounding box center [726, 282] width 37 height 7
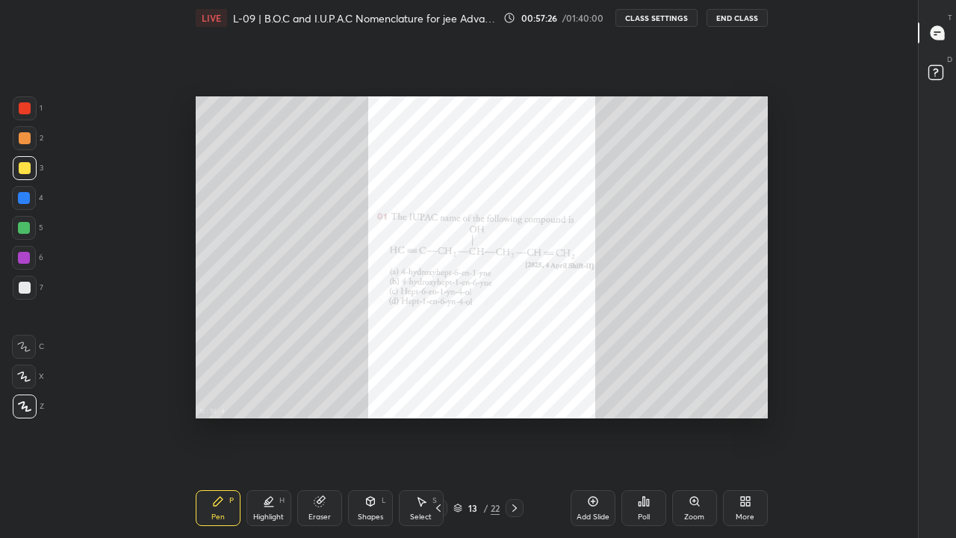
scroll to position [442, 867]
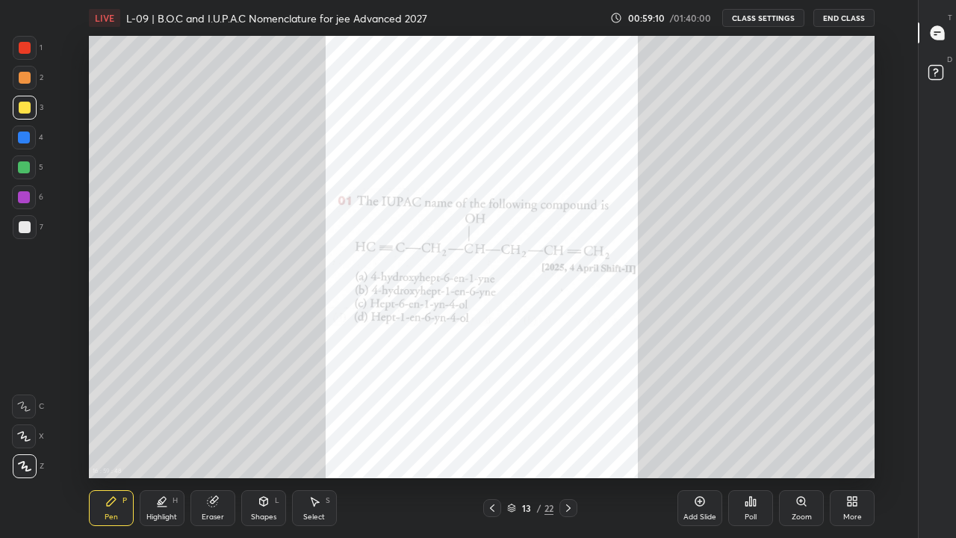
click at [810, 417] on div "Zoom" at bounding box center [801, 508] width 45 height 36
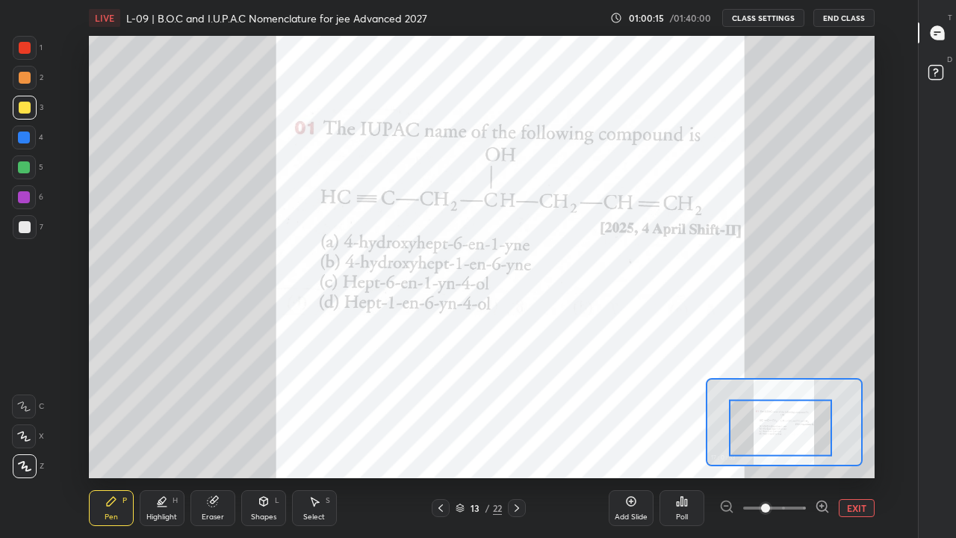
click at [23, 46] on div at bounding box center [25, 48] width 12 height 12
click at [222, 417] on div "Eraser" at bounding box center [212, 508] width 45 height 36
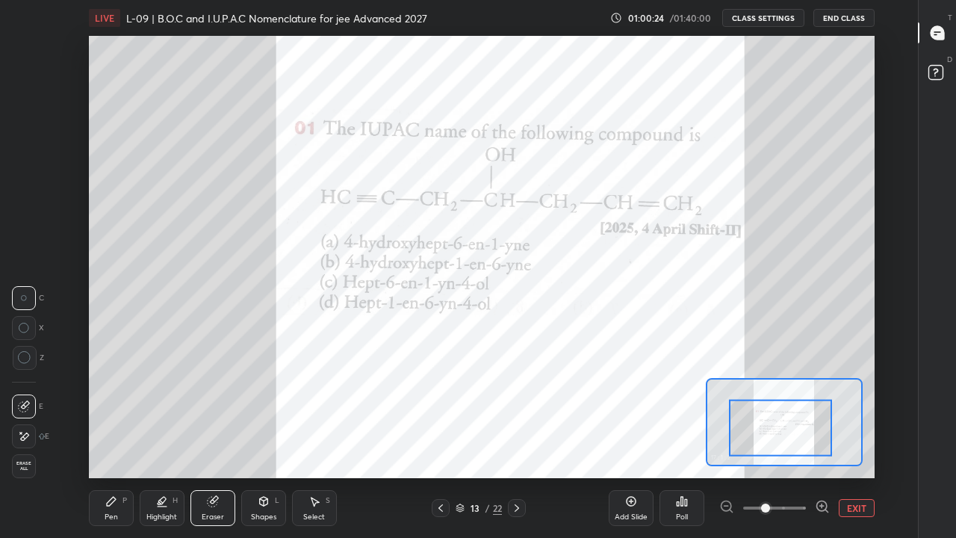
click at [114, 417] on icon at bounding box center [111, 501] width 12 height 12
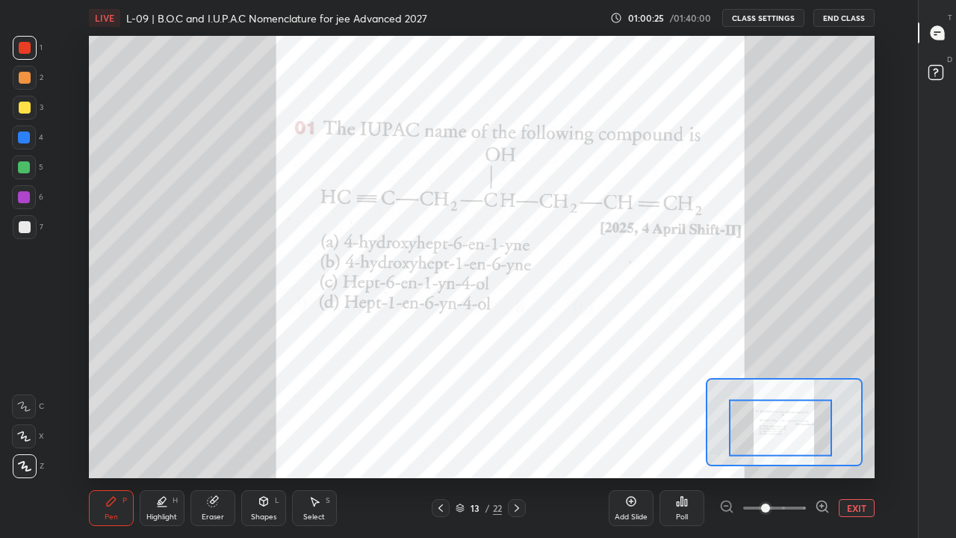
click at [22, 411] on icon at bounding box center [23, 406] width 13 height 10
click at [22, 417] on div at bounding box center [24, 436] width 24 height 24
click at [517, 417] on icon at bounding box center [517, 508] width 12 height 12
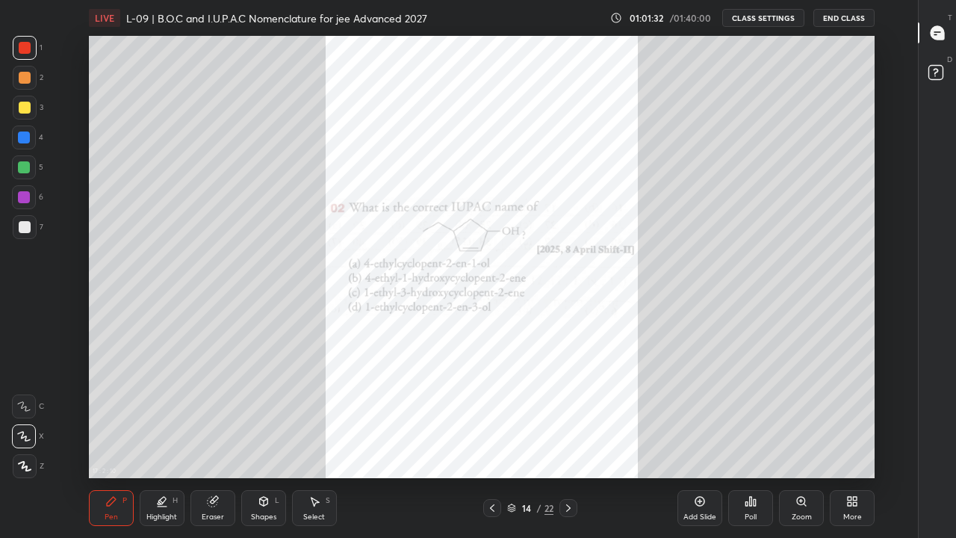
click at [802, 417] on icon at bounding box center [801, 501] width 8 height 8
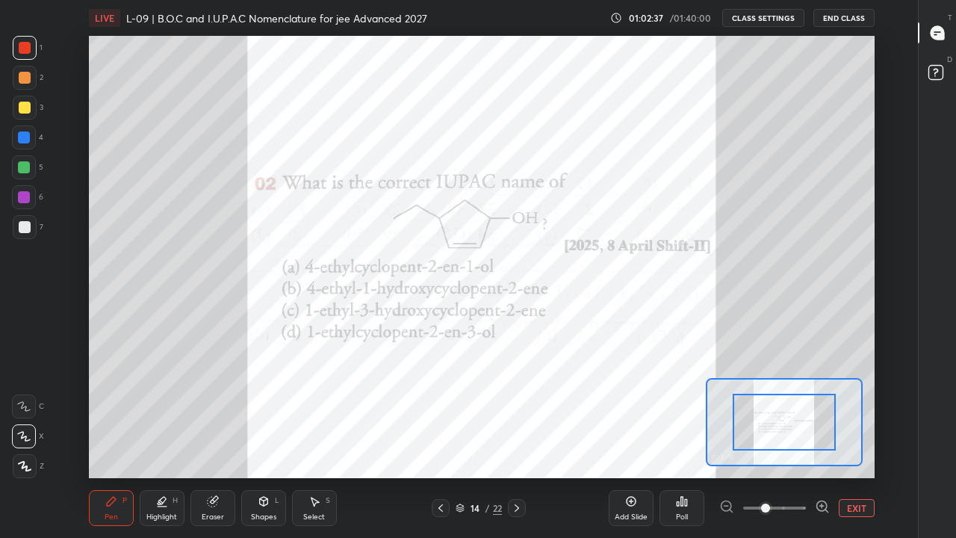
click at [517, 417] on icon at bounding box center [517, 508] width 12 height 12
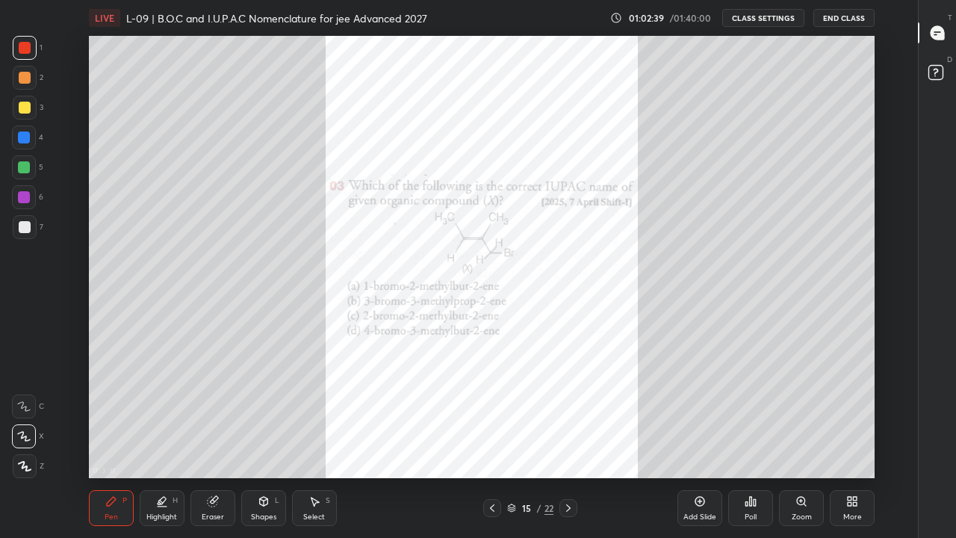
click at [803, 417] on div "Zoom" at bounding box center [802, 516] width 20 height 7
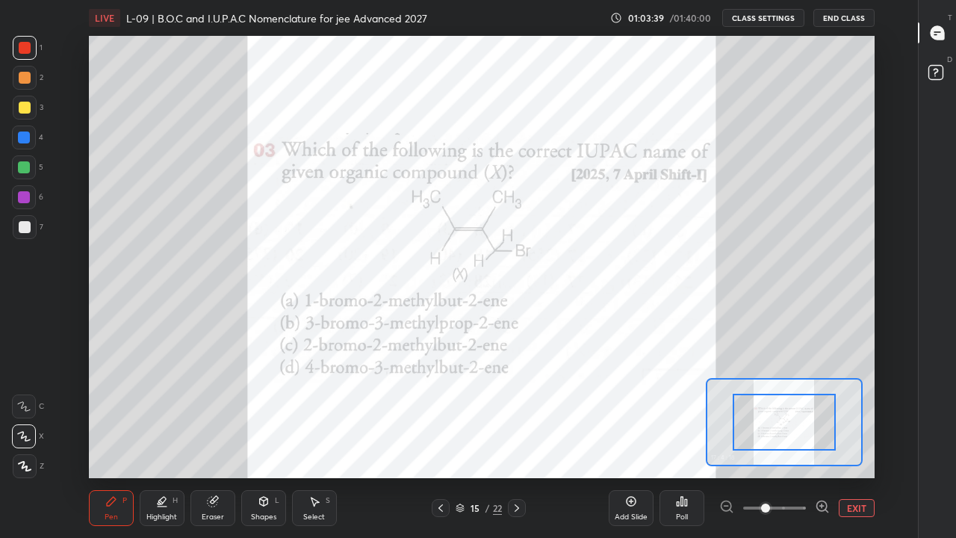
click at [522, 417] on icon at bounding box center [517, 508] width 12 height 12
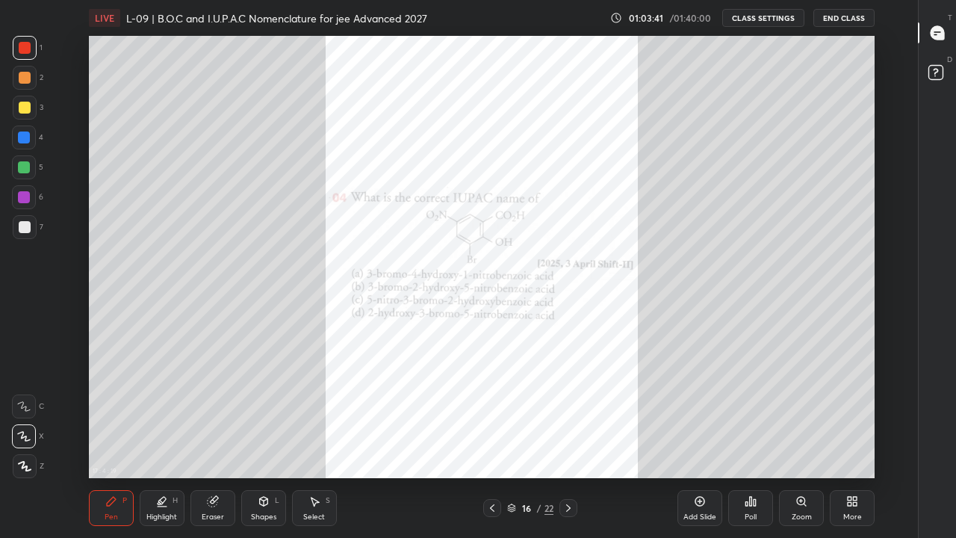
click at [808, 417] on div "Zoom" at bounding box center [801, 508] width 45 height 36
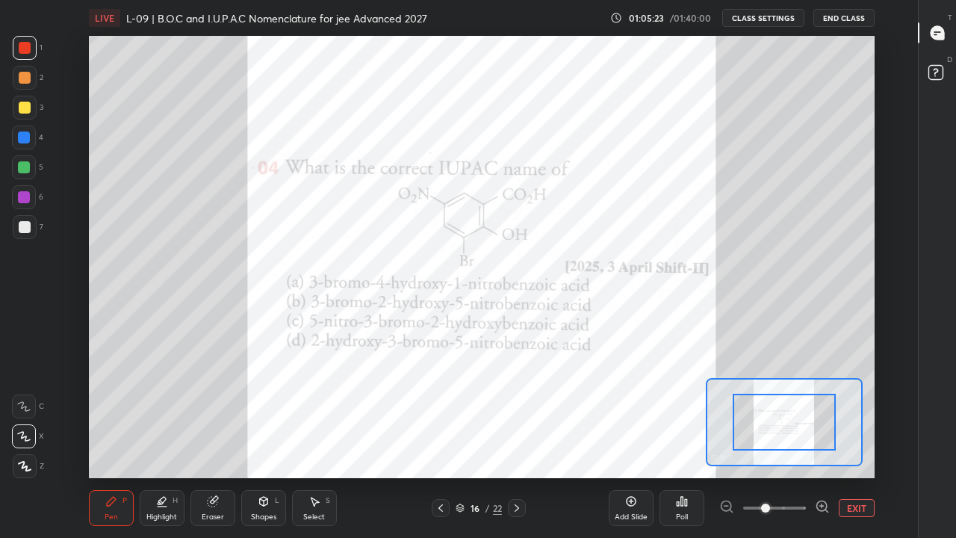
click at [526, 417] on div at bounding box center [517, 508] width 18 height 18
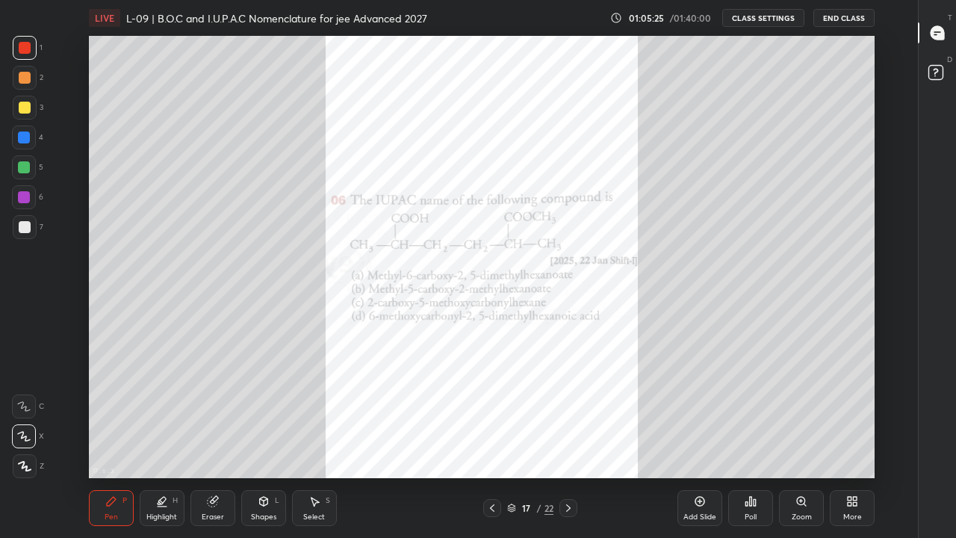
click at [804, 417] on div "Zoom" at bounding box center [802, 516] width 20 height 7
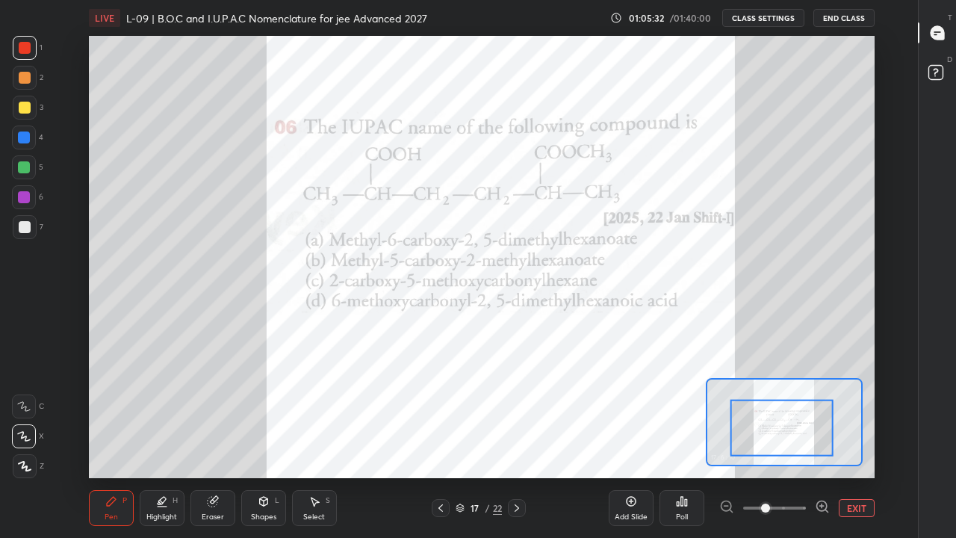
click at [24, 51] on div at bounding box center [25, 48] width 12 height 12
click at [217, 417] on div "Eraser" at bounding box center [212, 508] width 45 height 36
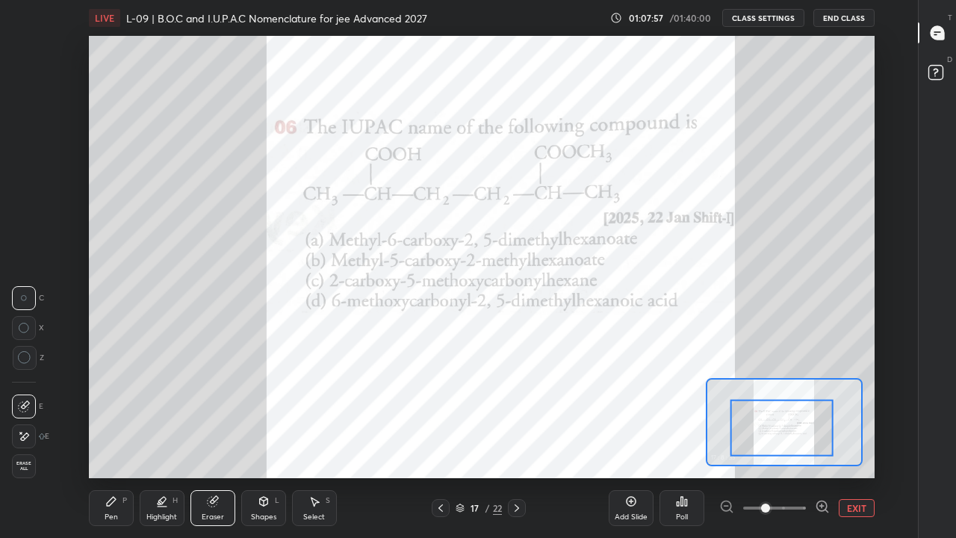
click at [29, 417] on icon at bounding box center [24, 436] width 12 height 13
click at [120, 417] on div "Pen P" at bounding box center [111, 508] width 45 height 36
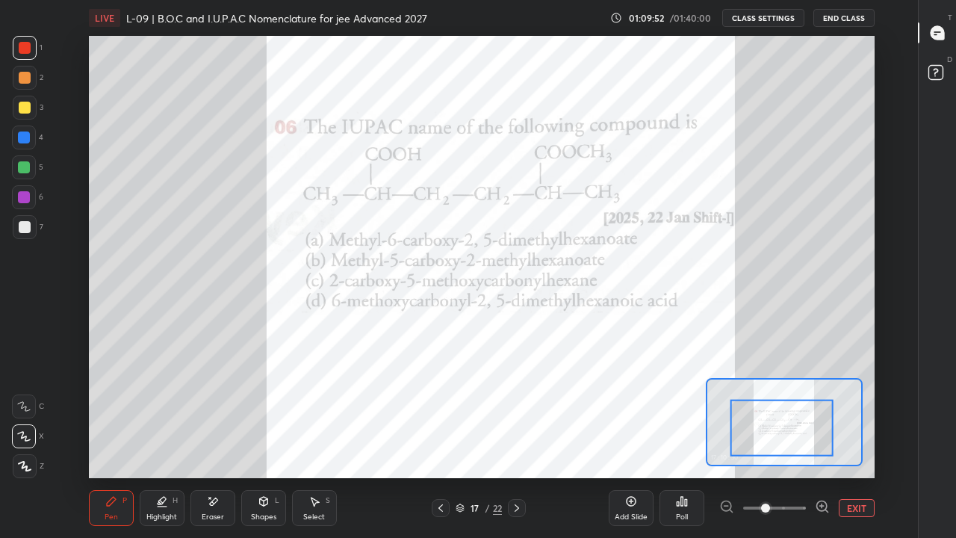
click at [213, 417] on div "Eraser" at bounding box center [213, 516] width 22 height 7
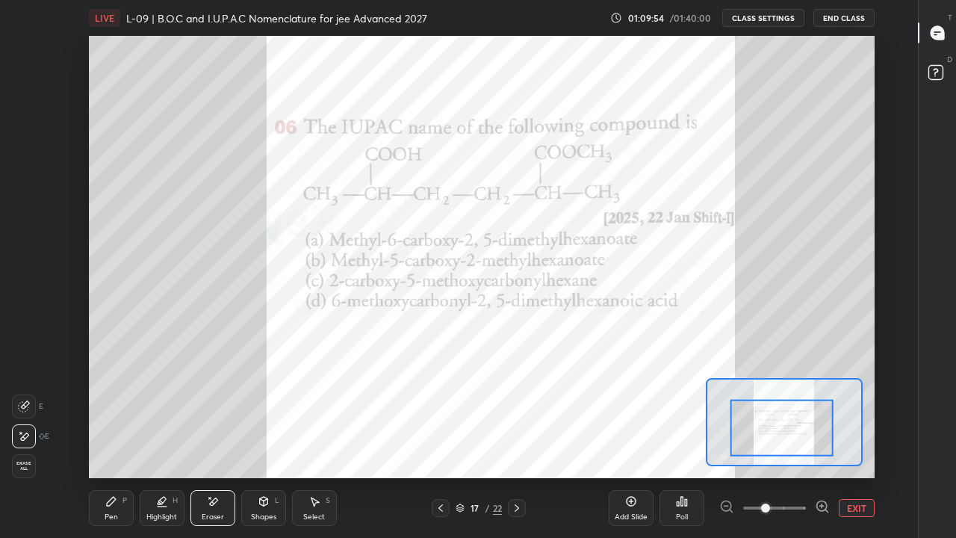
click at [120, 417] on div "Pen P" at bounding box center [111, 508] width 45 height 36
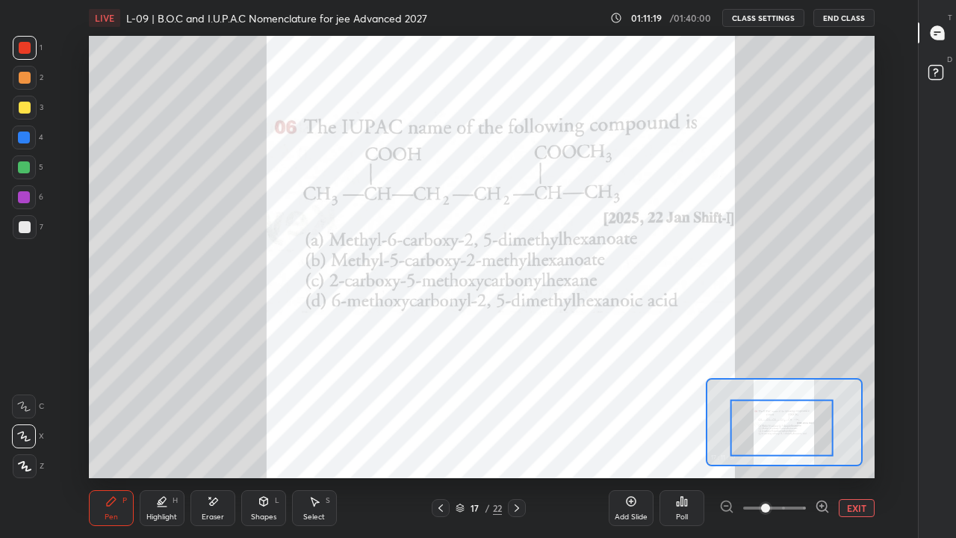
click at [524, 417] on div at bounding box center [517, 508] width 18 height 18
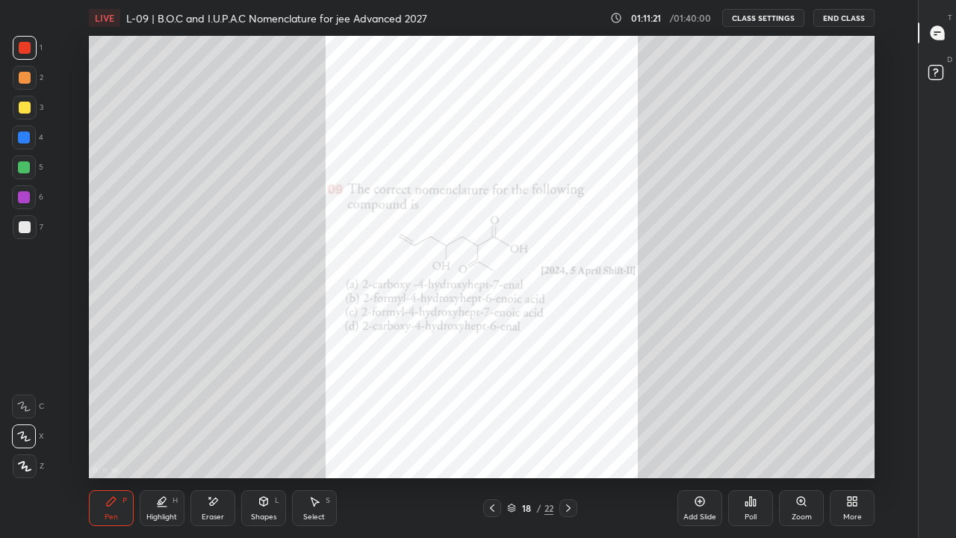
click at [802, 417] on div "Zoom" at bounding box center [802, 516] width 20 height 7
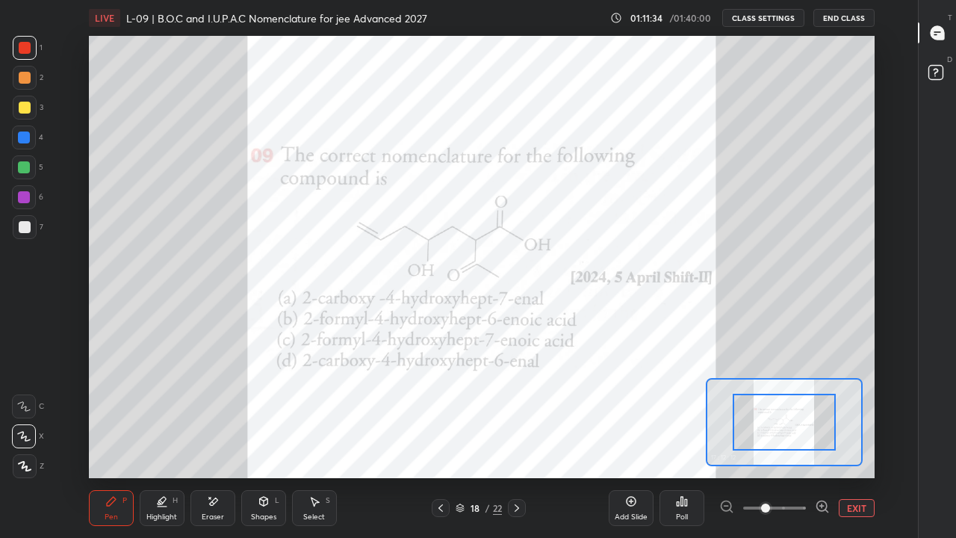
click at [447, 417] on div at bounding box center [441, 508] width 18 height 18
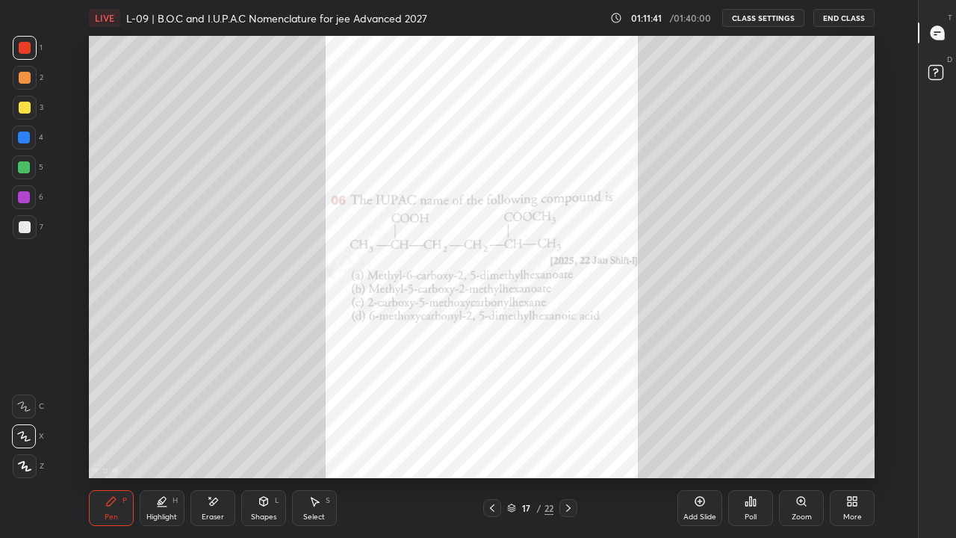
click at [568, 417] on icon at bounding box center [568, 508] width 12 height 12
click at [804, 417] on div "Zoom" at bounding box center [802, 516] width 20 height 7
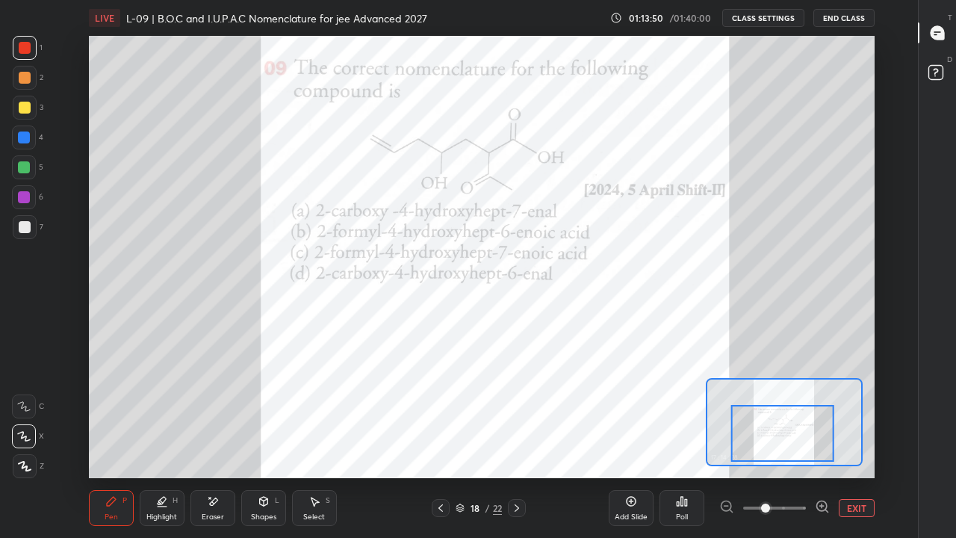
click at [519, 417] on icon at bounding box center [517, 508] width 12 height 12
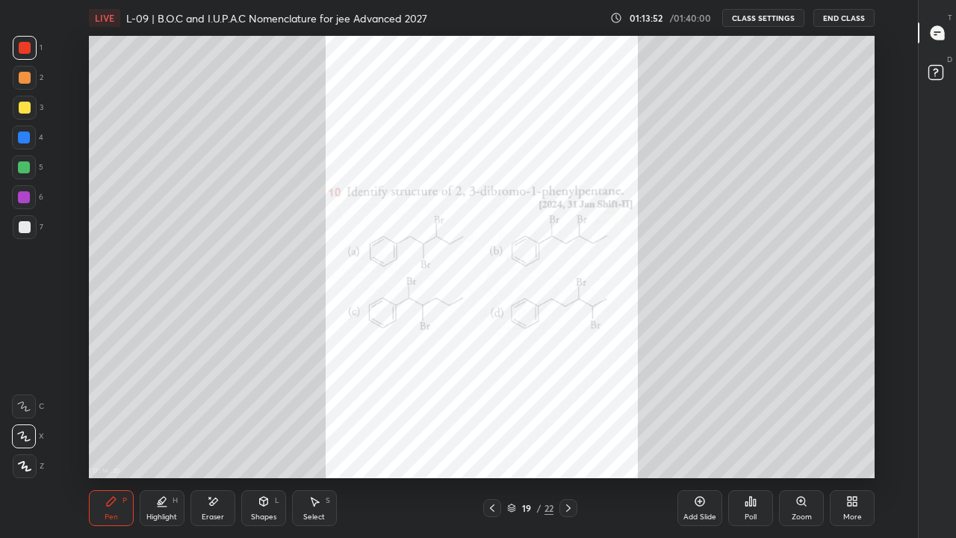
click at [804, 417] on div "Zoom" at bounding box center [801, 508] width 45 height 36
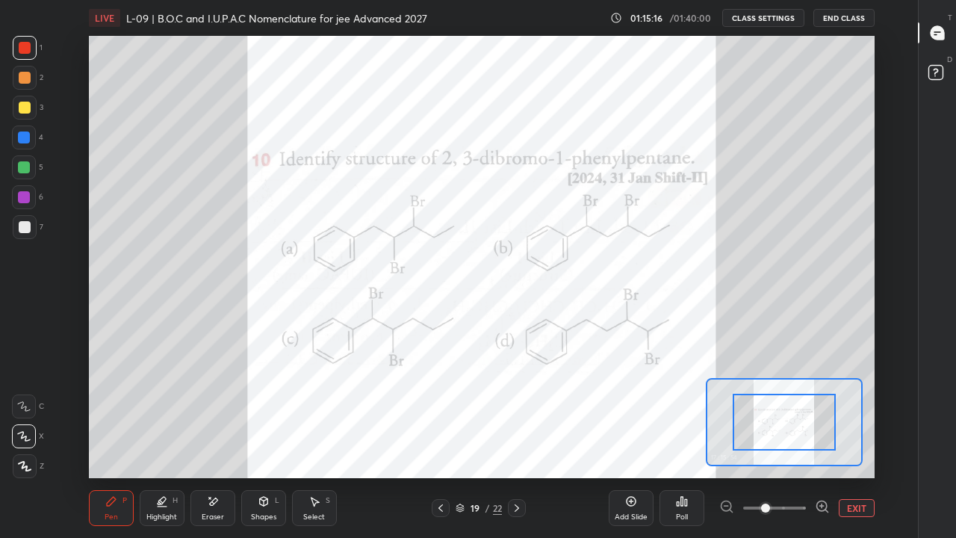
click at [517, 417] on icon at bounding box center [517, 508] width 12 height 12
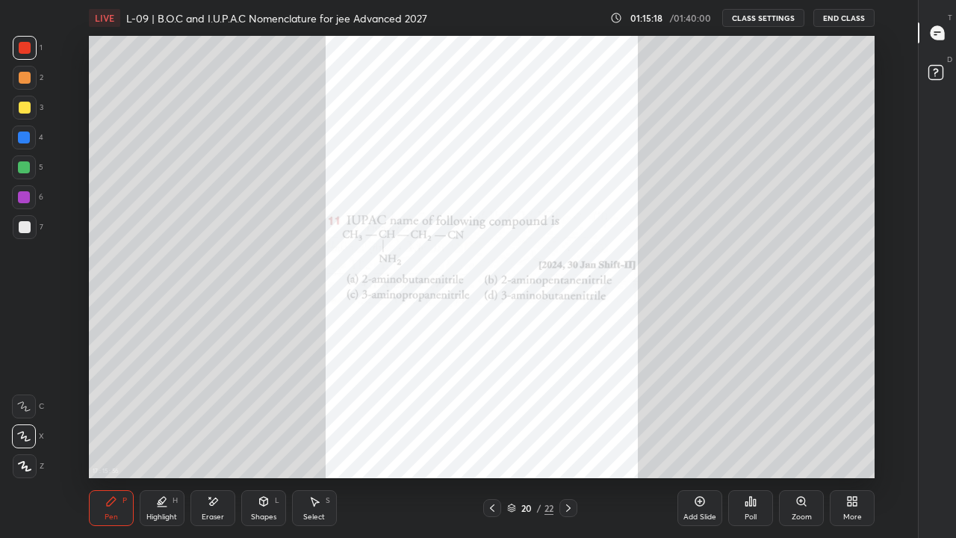
click at [802, 417] on div "Zoom" at bounding box center [802, 516] width 20 height 7
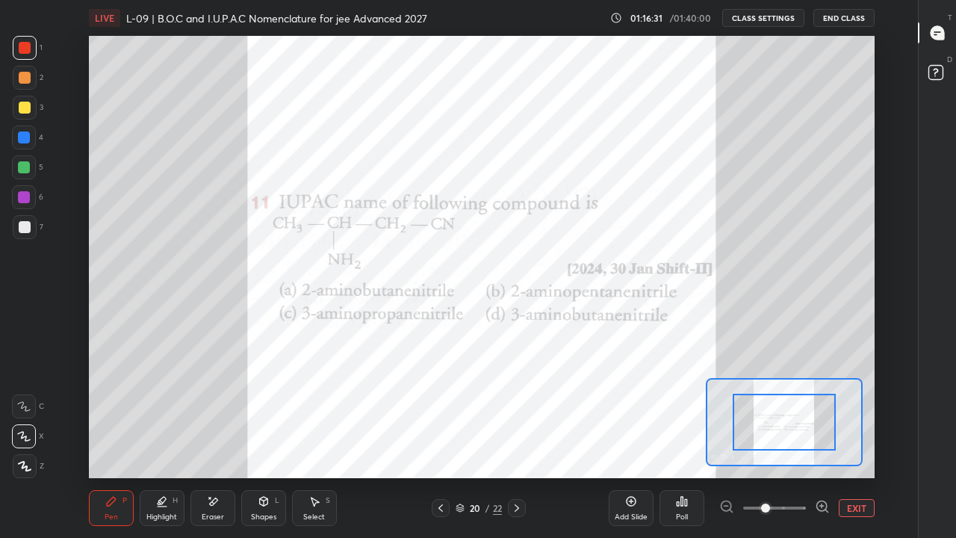
click at [517, 417] on icon at bounding box center [517, 508] width 12 height 12
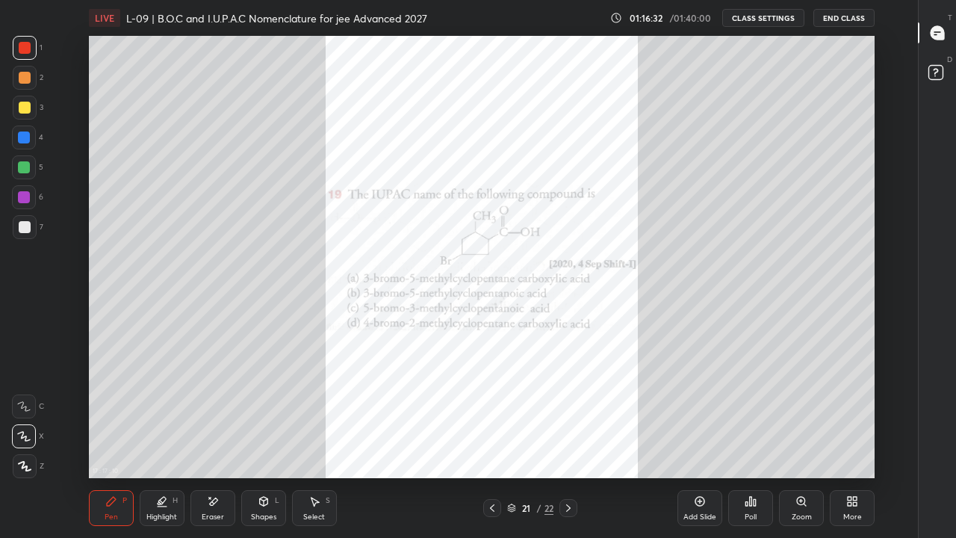
click at [809, 417] on div "Zoom" at bounding box center [802, 516] width 20 height 7
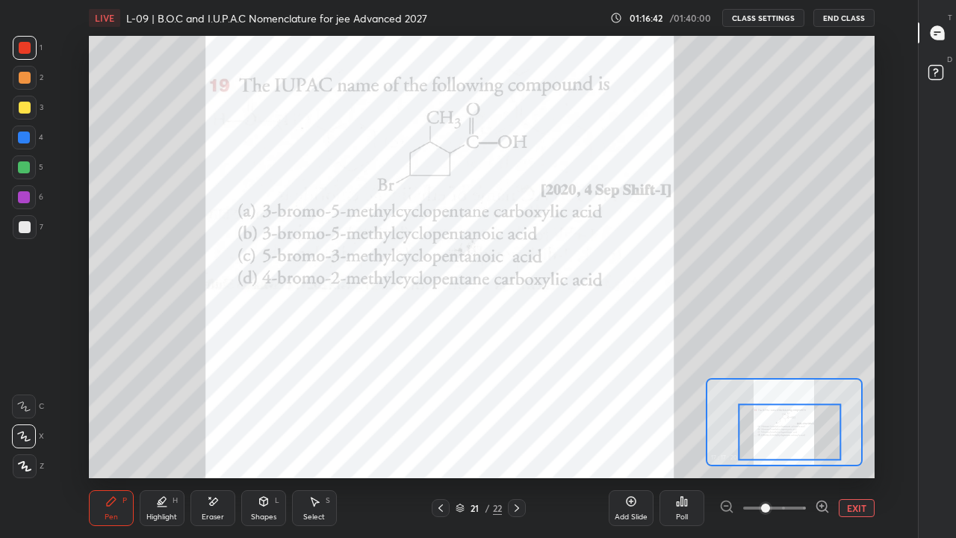
click at [111, 417] on div "Pen" at bounding box center [111, 516] width 13 height 7
click at [525, 417] on div at bounding box center [517, 508] width 18 height 18
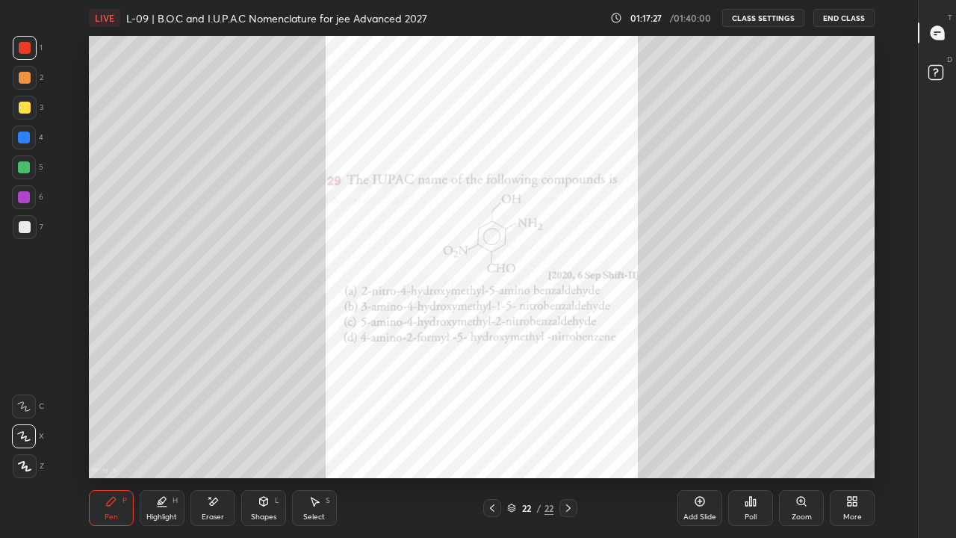
click at [807, 417] on icon at bounding box center [801, 501] width 12 height 12
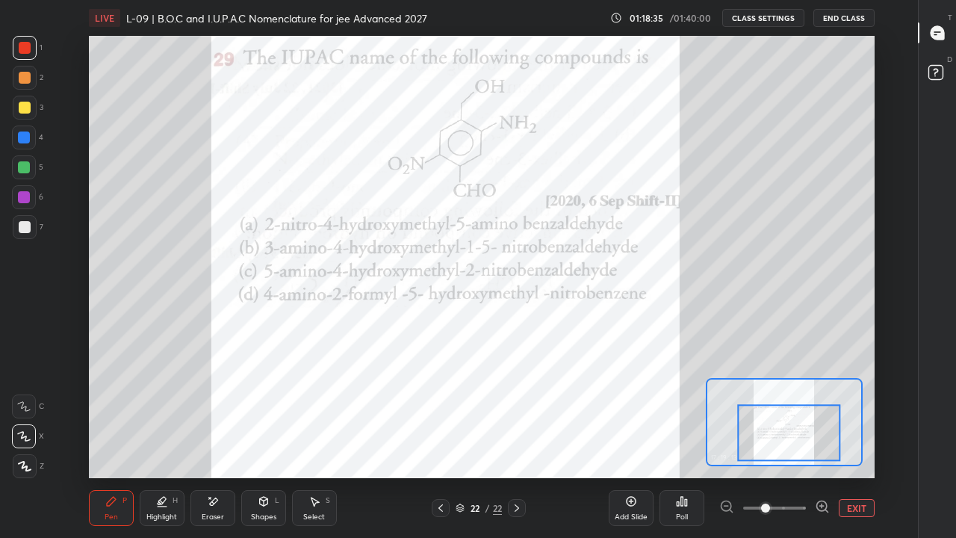
click at [222, 417] on div "Eraser" at bounding box center [212, 508] width 45 height 36
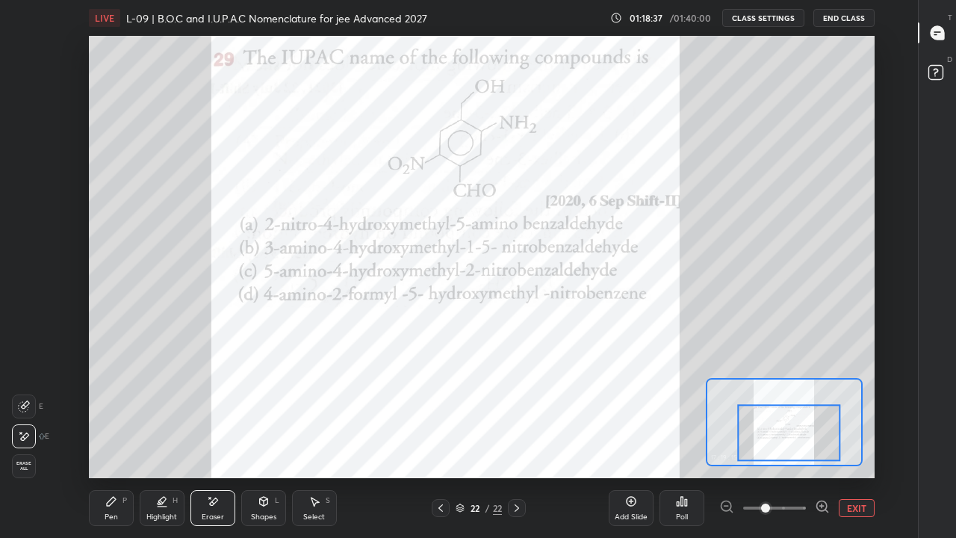
click at [129, 417] on div "Pen P" at bounding box center [111, 508] width 45 height 36
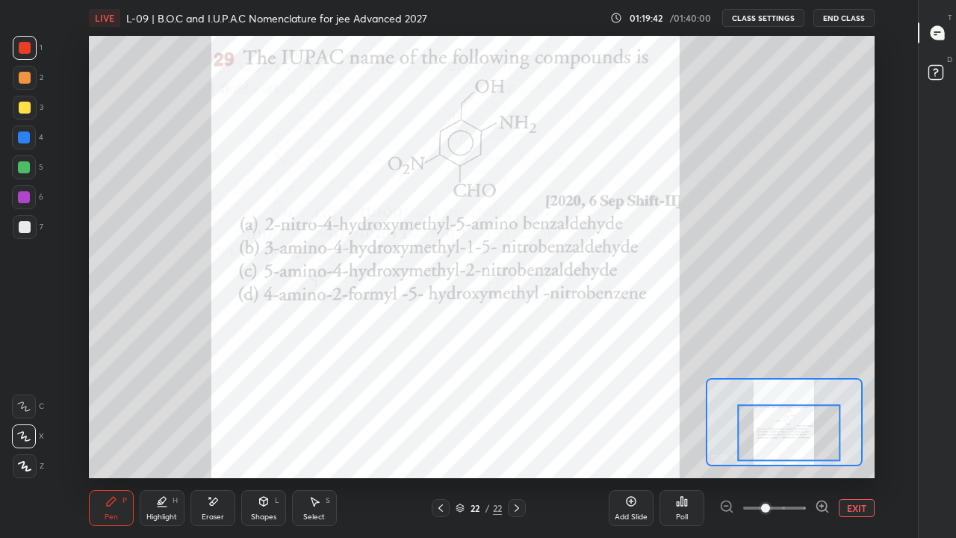
click at [26, 78] on div at bounding box center [25, 78] width 12 height 12
click at [629, 417] on icon at bounding box center [631, 501] width 12 height 12
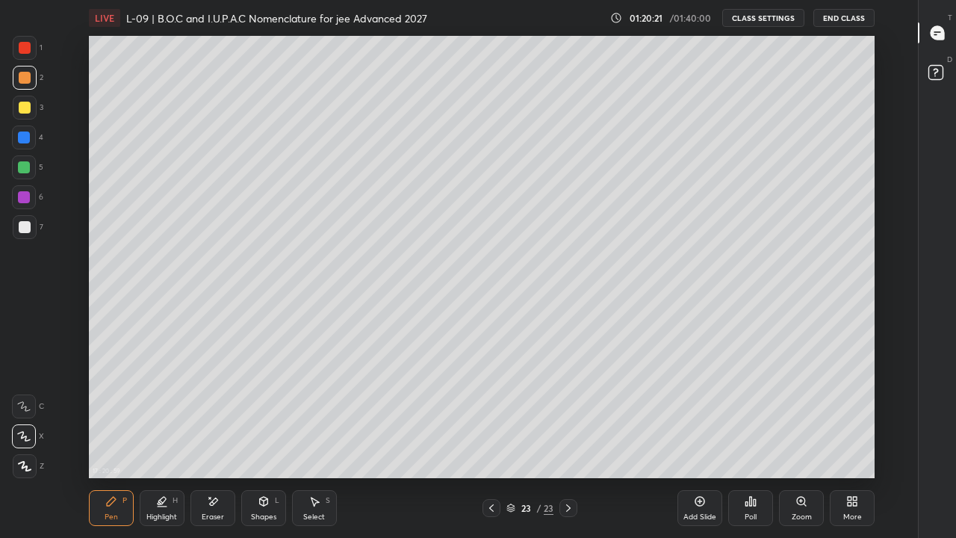
click at [28, 108] on div at bounding box center [25, 108] width 12 height 12
click at [29, 417] on icon at bounding box center [24, 466] width 13 height 10
type textarea "x"
click at [693, 417] on div "Add Slide" at bounding box center [699, 516] width 33 height 7
click at [28, 173] on div at bounding box center [24, 167] width 12 height 12
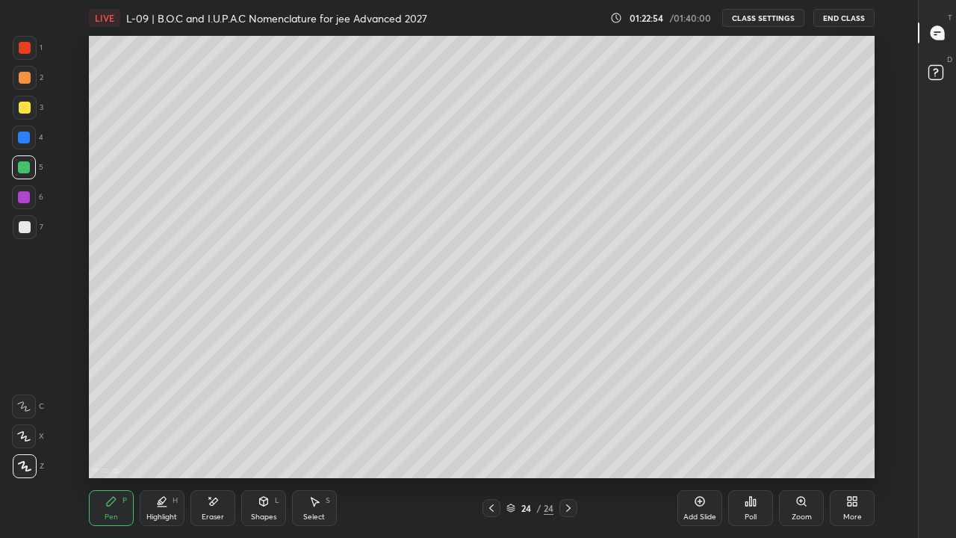
click at [30, 138] on div at bounding box center [24, 137] width 24 height 24
click at [941, 75] on rect at bounding box center [935, 73] width 14 height 14
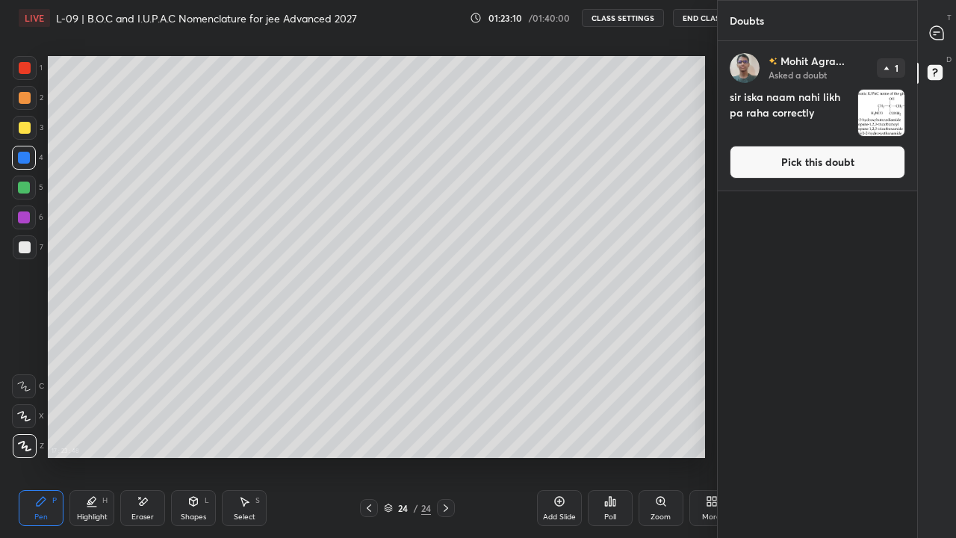
scroll to position [74240, 74025]
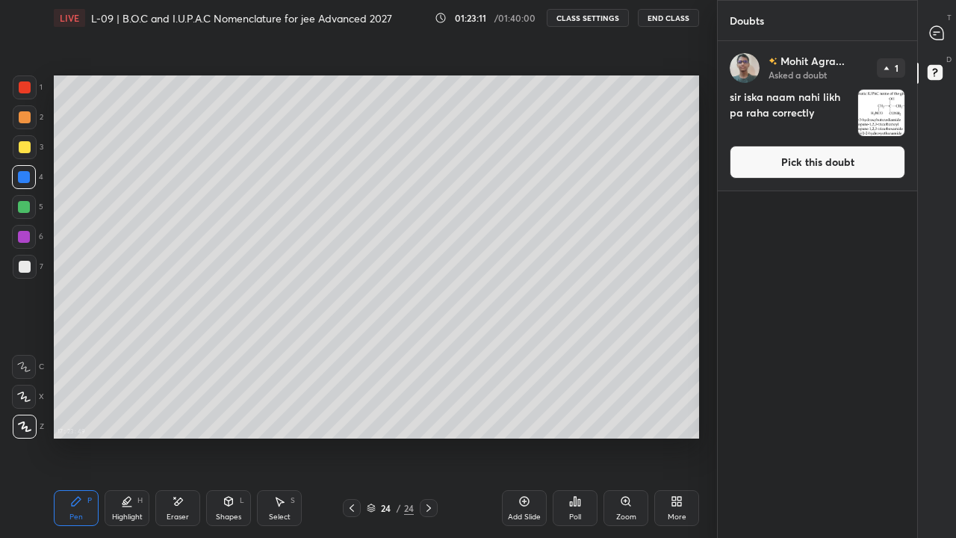
click at [835, 163] on button "Pick this doubt" at bounding box center [818, 162] width 176 height 33
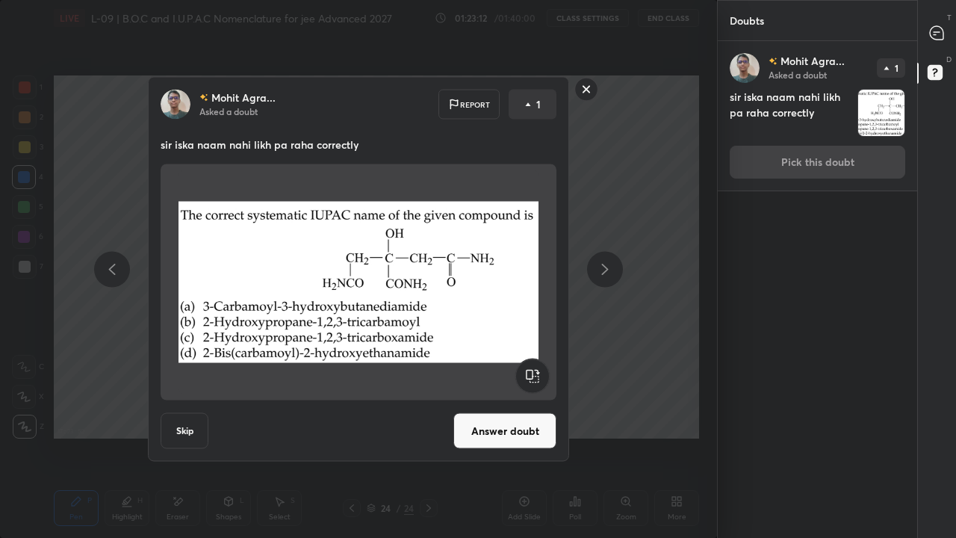
click at [532, 417] on button "Answer doubt" at bounding box center [504, 431] width 103 height 36
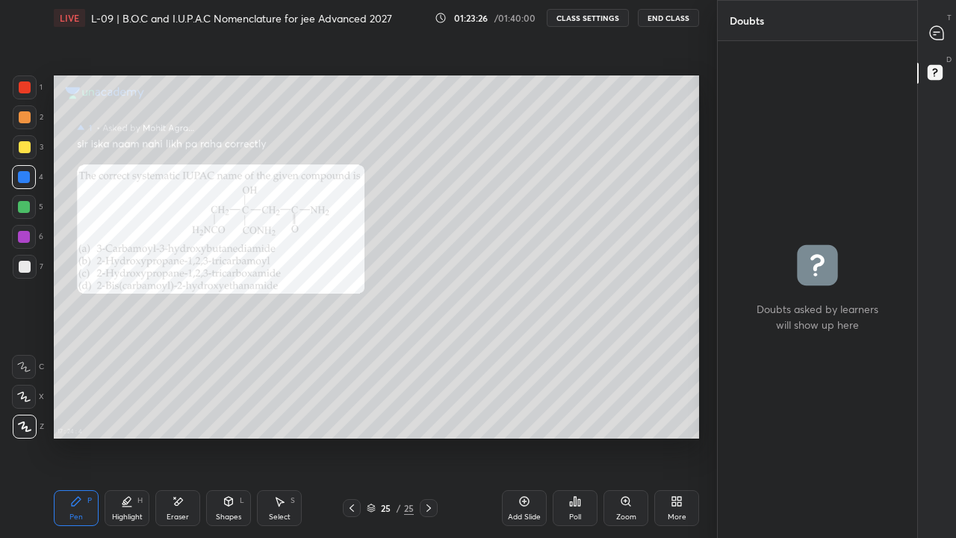
click at [628, 417] on div "Zoom" at bounding box center [626, 516] width 20 height 7
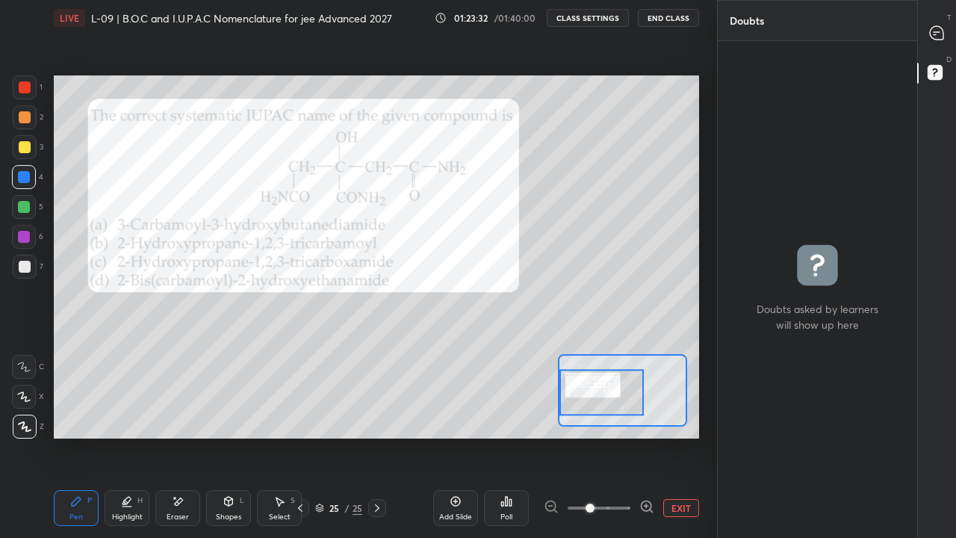
click at [26, 89] on div at bounding box center [25, 87] width 12 height 12
click at [33, 395] on div at bounding box center [24, 397] width 24 height 24
click at [308, 417] on div at bounding box center [300, 508] width 18 height 18
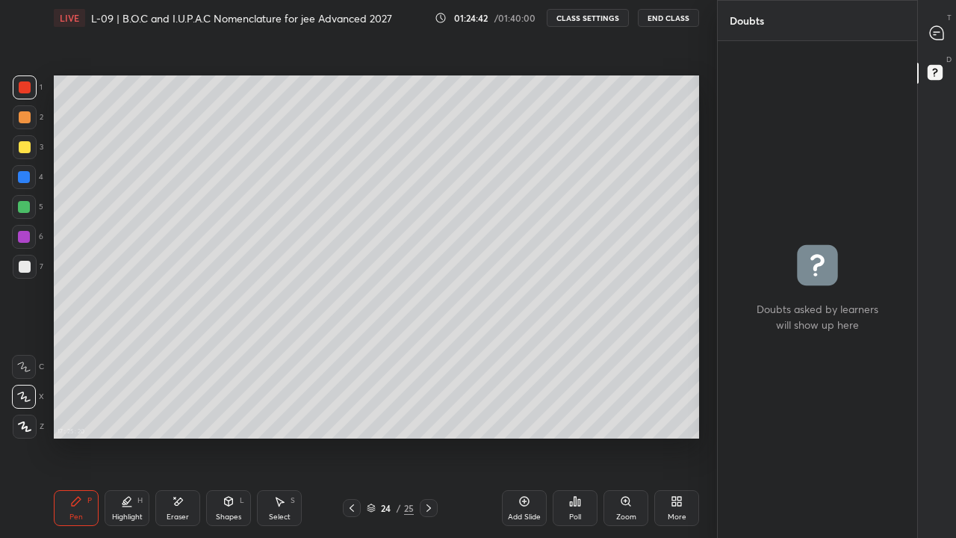
click at [355, 417] on div at bounding box center [352, 508] width 18 height 18
click at [429, 417] on icon at bounding box center [429, 508] width 12 height 12
click at [674, 417] on div "More" at bounding box center [677, 516] width 19 height 7
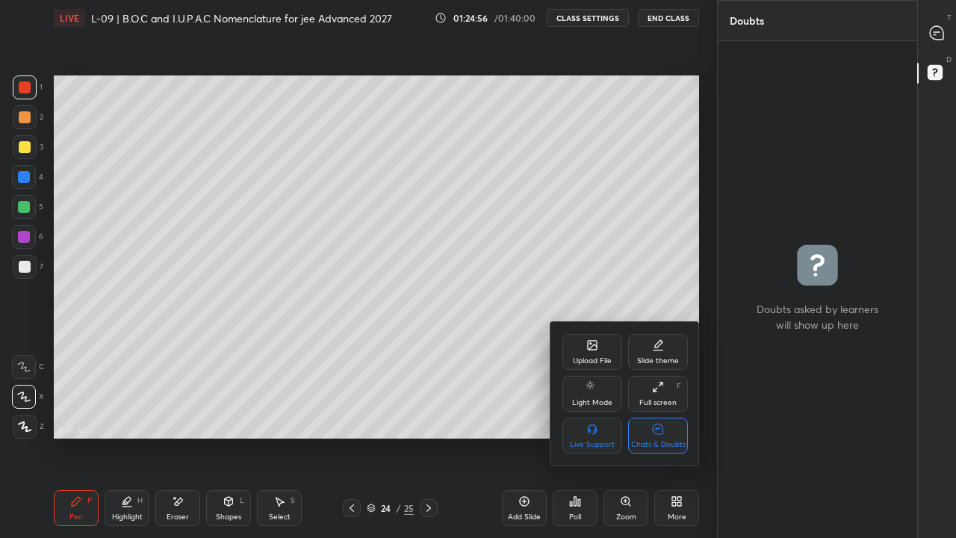
click at [668, 417] on div "Chats & Doubts" at bounding box center [658, 435] width 60 height 36
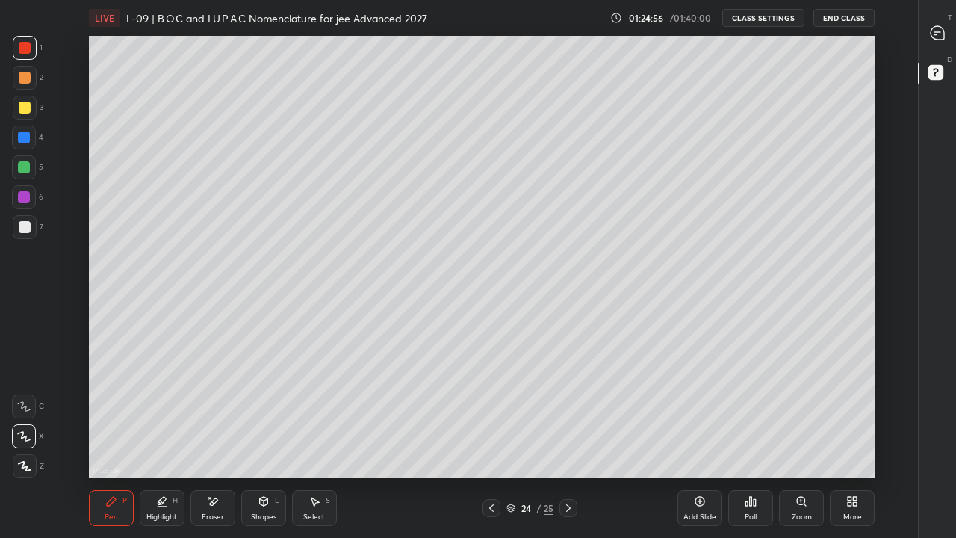
scroll to position [442, 867]
click at [569, 417] on icon at bounding box center [568, 508] width 12 height 12
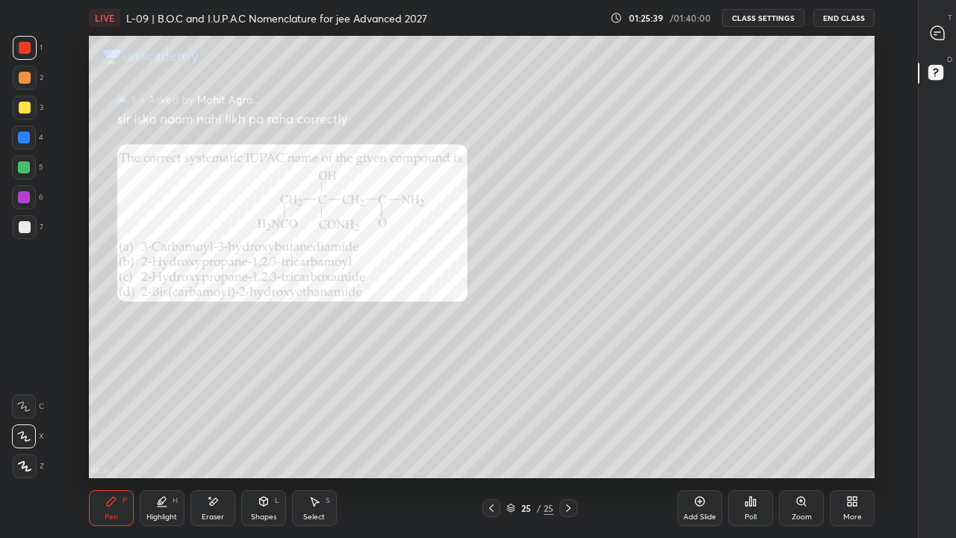
click at [842, 19] on button "End Class" at bounding box center [843, 18] width 61 height 18
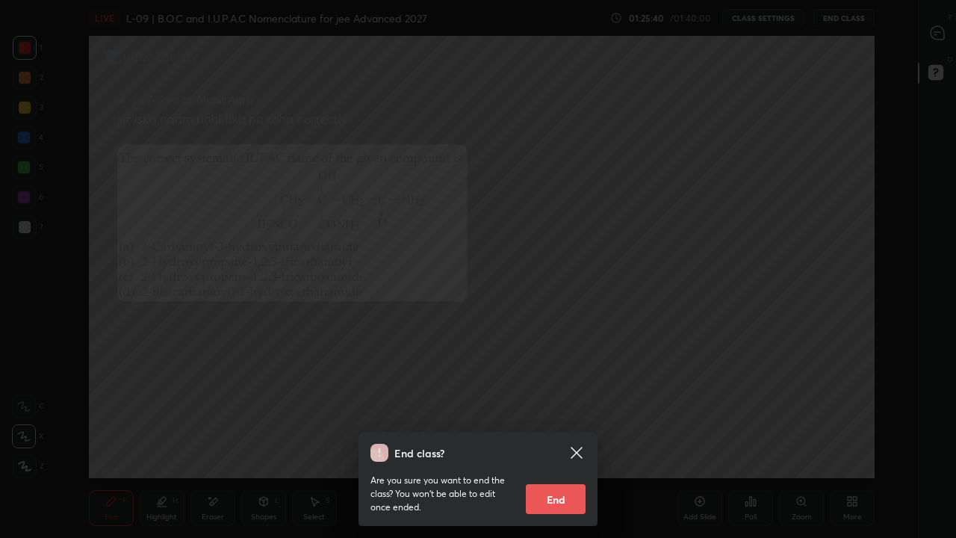
click at [569, 417] on button "End" at bounding box center [556, 499] width 60 height 30
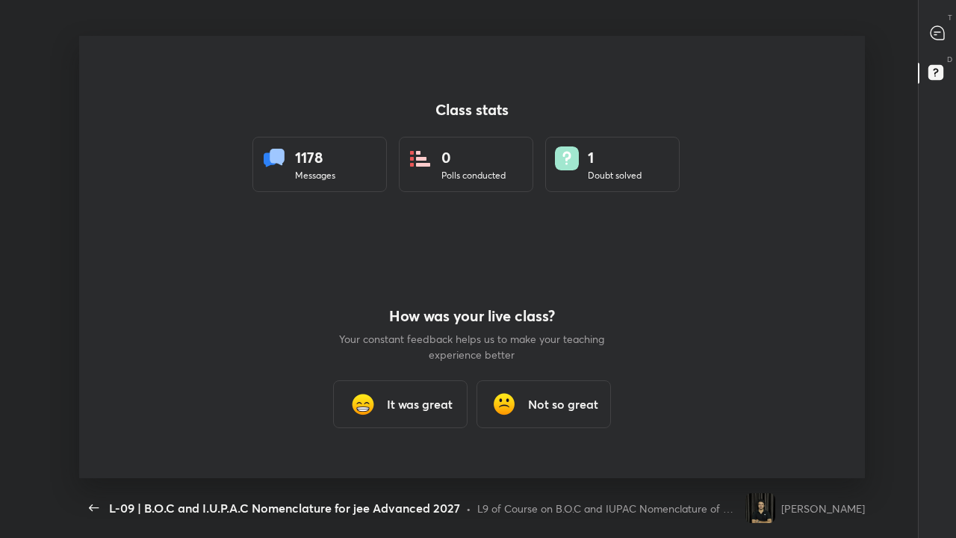
scroll to position [442, 944]
click at [417, 397] on h3 "It was great" at bounding box center [420, 404] width 66 height 18
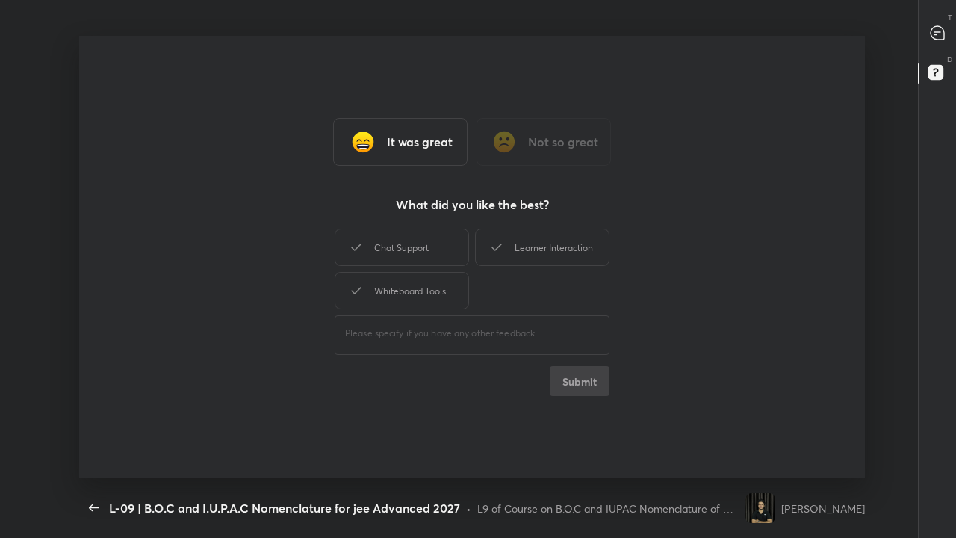
click at [408, 250] on div "Chat Support" at bounding box center [402, 247] width 134 height 37
click at [530, 249] on div "Learner Interaction" at bounding box center [542, 247] width 134 height 37
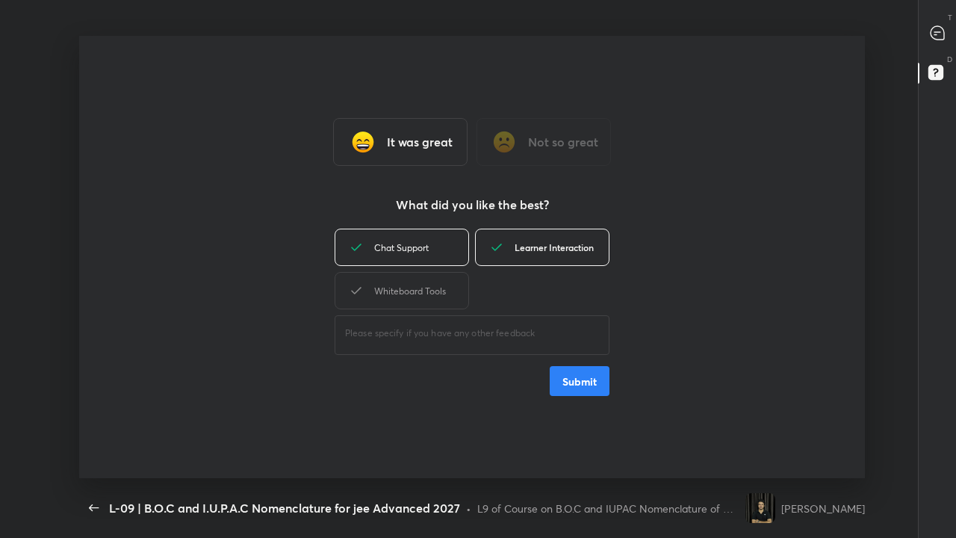
click at [438, 294] on div "Whiteboard Tools" at bounding box center [402, 290] width 134 height 37
click at [583, 378] on button "Submit" at bounding box center [580, 381] width 60 height 30
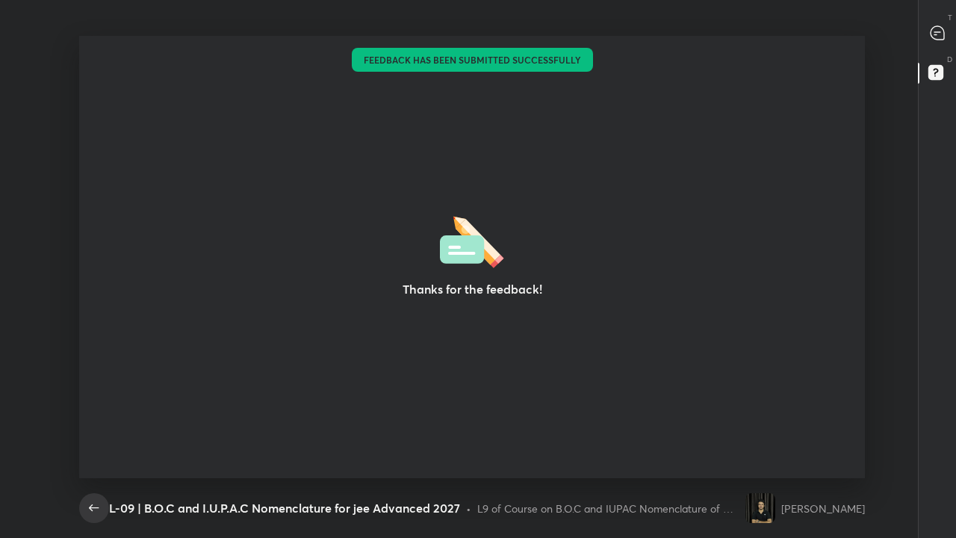
click at [96, 417] on icon "button" at bounding box center [94, 508] width 18 height 18
